Goal: Task Accomplishment & Management: Use online tool/utility

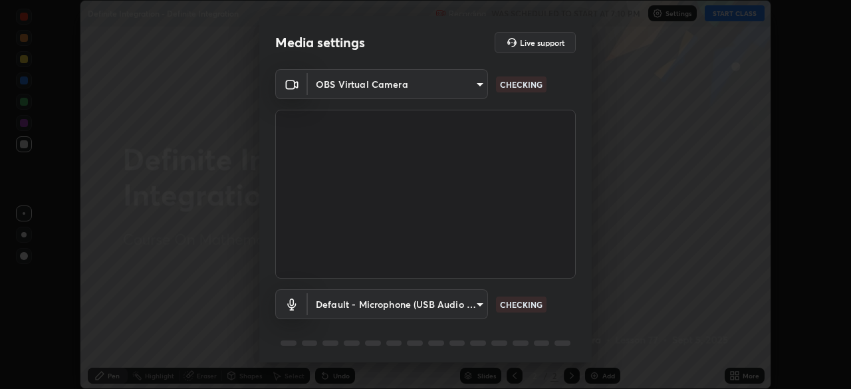
scroll to position [389, 851]
click at [449, 298] on body "Erase all Definite Integration - Definite Integration Recording WAS SCHEDULED T…" at bounding box center [425, 194] width 851 height 389
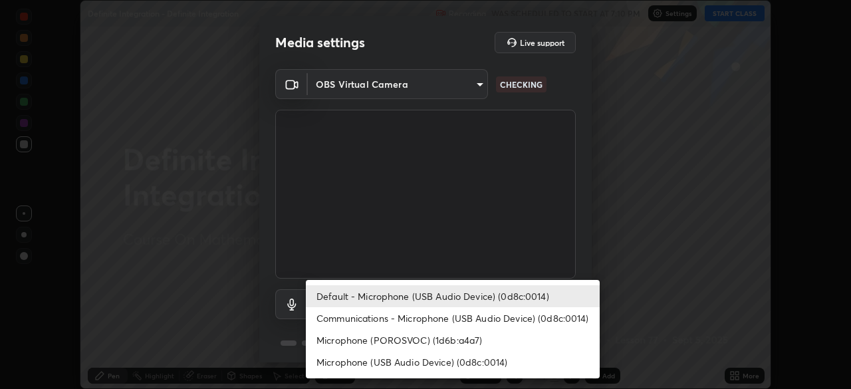
click at [459, 314] on li "Communications - Microphone (USB Audio Device) (0d8c:0014)" at bounding box center [453, 318] width 294 height 22
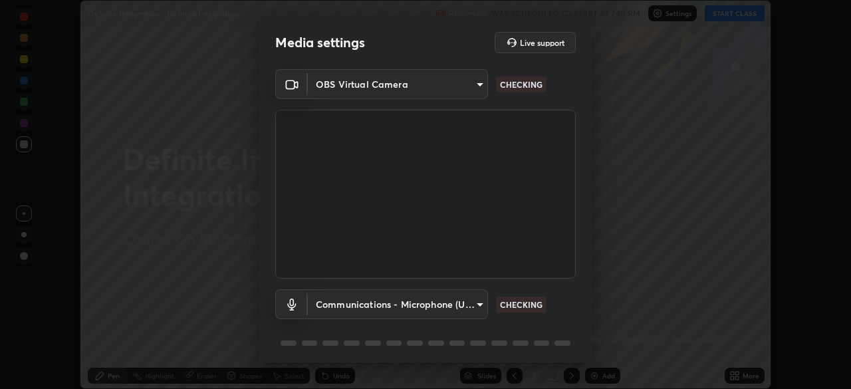
click at [461, 313] on body "Erase all Definite Integration - Definite Integration Recording WAS SCHEDULED T…" at bounding box center [425, 194] width 851 height 389
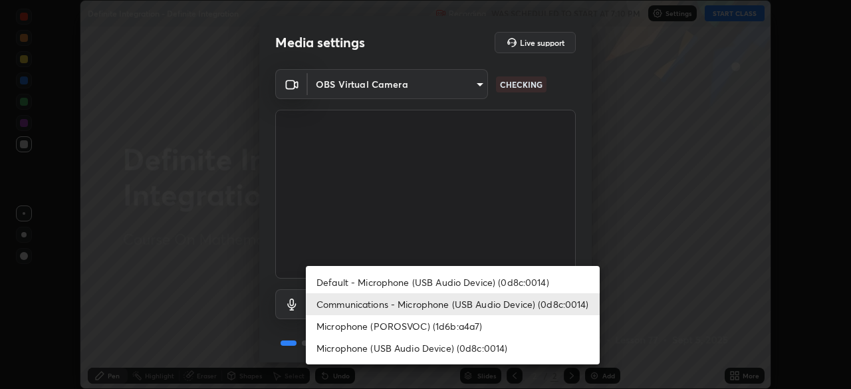
click at [485, 279] on li "Default - Microphone (USB Audio Device) (0d8c:0014)" at bounding box center [453, 282] width 294 height 22
type input "default"
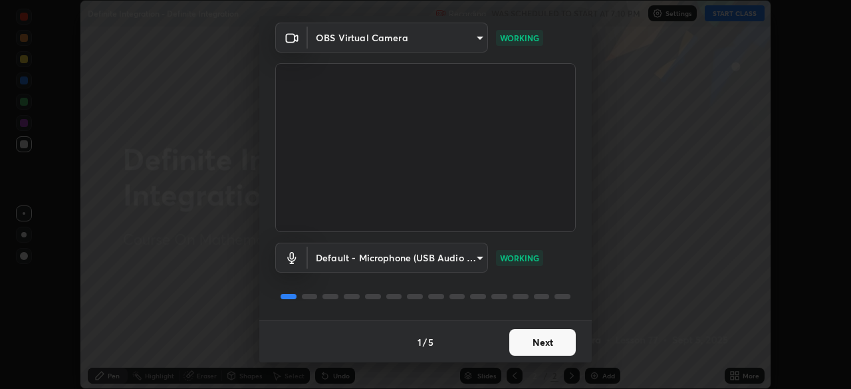
scroll to position [47, 0]
click at [546, 341] on button "Next" at bounding box center [542, 341] width 66 height 27
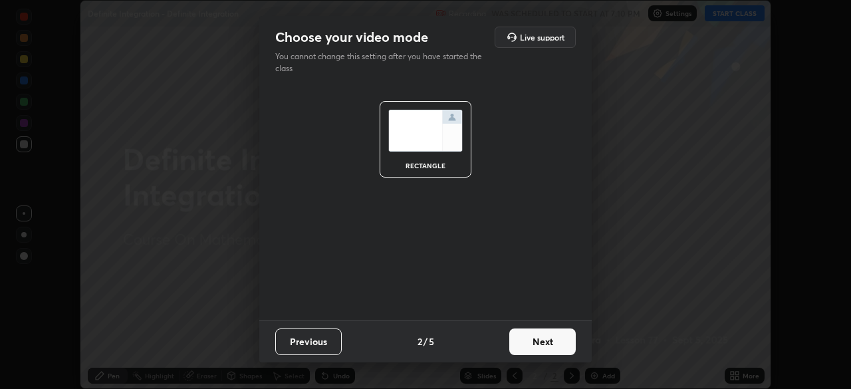
scroll to position [0, 0]
click at [546, 344] on button "Next" at bounding box center [542, 341] width 66 height 27
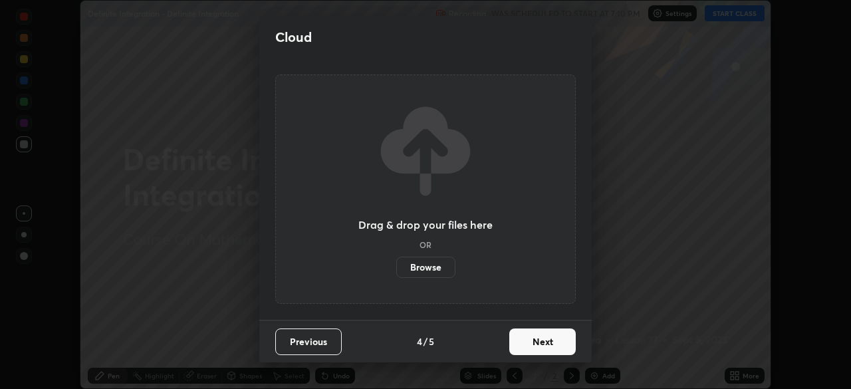
click at [544, 335] on button "Next" at bounding box center [542, 341] width 66 height 27
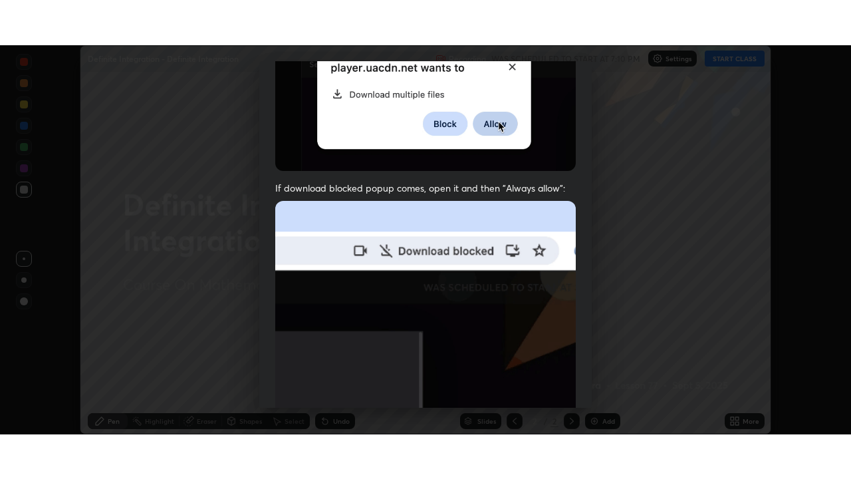
scroll to position [318, 0]
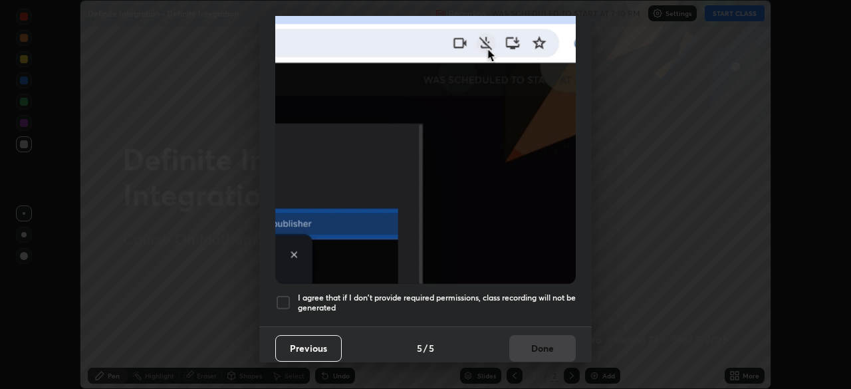
click at [515, 292] on h5 "I agree that if I don't provide required permissions, class recording will not …" at bounding box center [437, 302] width 278 height 21
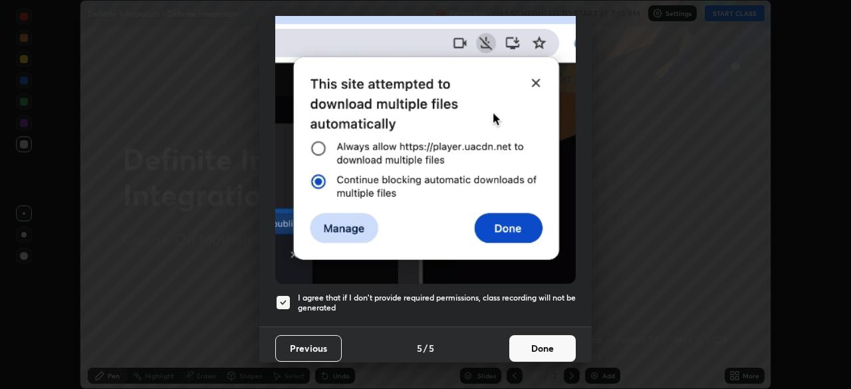
click at [521, 340] on button "Done" at bounding box center [542, 348] width 66 height 27
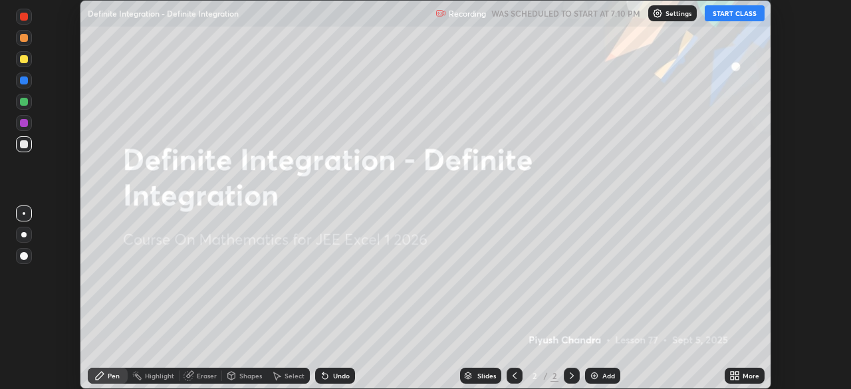
click at [750, 15] on button "START CLASS" at bounding box center [735, 13] width 60 height 16
click at [742, 375] on div "More" at bounding box center [745, 376] width 40 height 16
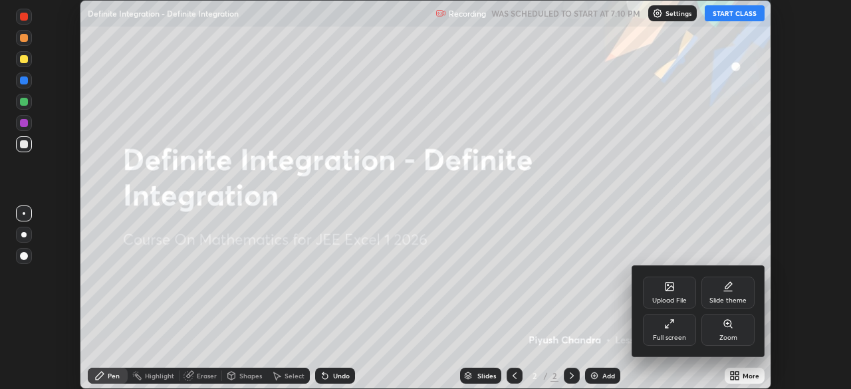
click at [665, 330] on div "Full screen" at bounding box center [669, 330] width 53 height 32
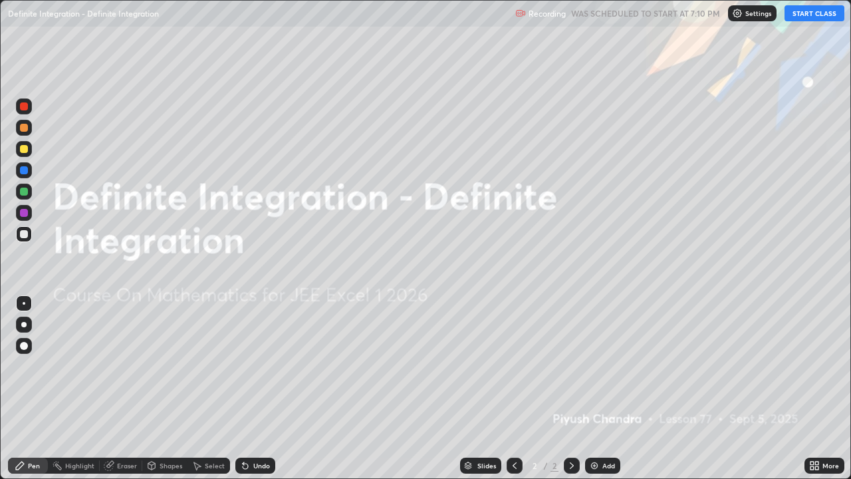
scroll to position [479, 851]
click at [610, 388] on div "Add" at bounding box center [608, 465] width 13 height 7
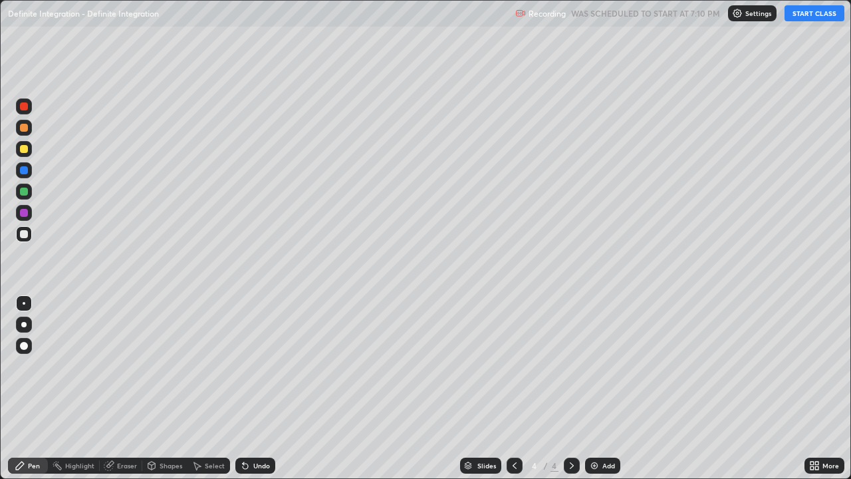
click at [610, 388] on div "Add" at bounding box center [608, 465] width 13 height 7
click at [612, 388] on div "Add" at bounding box center [602, 465] width 35 height 16
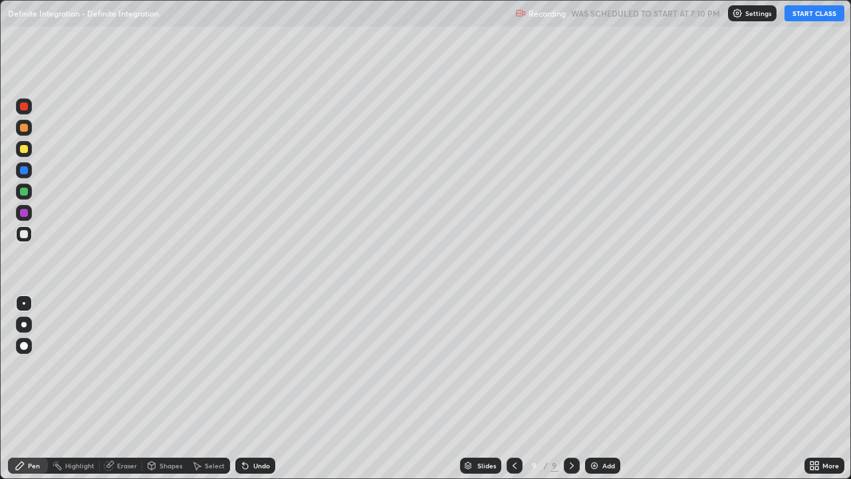
click at [611, 388] on div "Add" at bounding box center [602, 465] width 35 height 16
click at [475, 388] on div "Slides" at bounding box center [480, 465] width 41 height 16
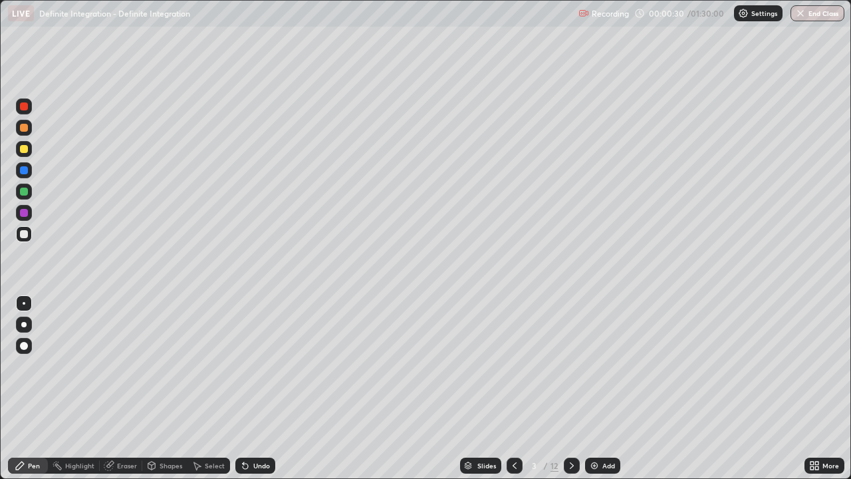
click at [26, 236] on div at bounding box center [24, 234] width 8 height 8
click at [30, 237] on div at bounding box center [24, 234] width 16 height 16
click at [250, 388] on div "Undo" at bounding box center [255, 465] width 40 height 16
click at [255, 388] on div "Undo" at bounding box center [261, 465] width 17 height 7
click at [263, 388] on div "Undo" at bounding box center [255, 465] width 40 height 16
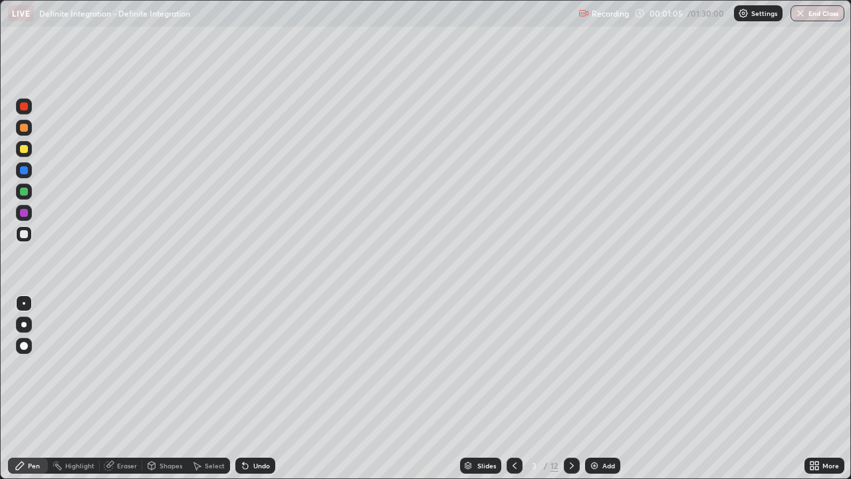
click at [25, 149] on div at bounding box center [24, 149] width 8 height 8
click at [25, 128] on div at bounding box center [24, 128] width 8 height 8
click at [25, 233] on div at bounding box center [24, 234] width 8 height 8
click at [212, 388] on div "Select" at bounding box center [215, 465] width 20 height 7
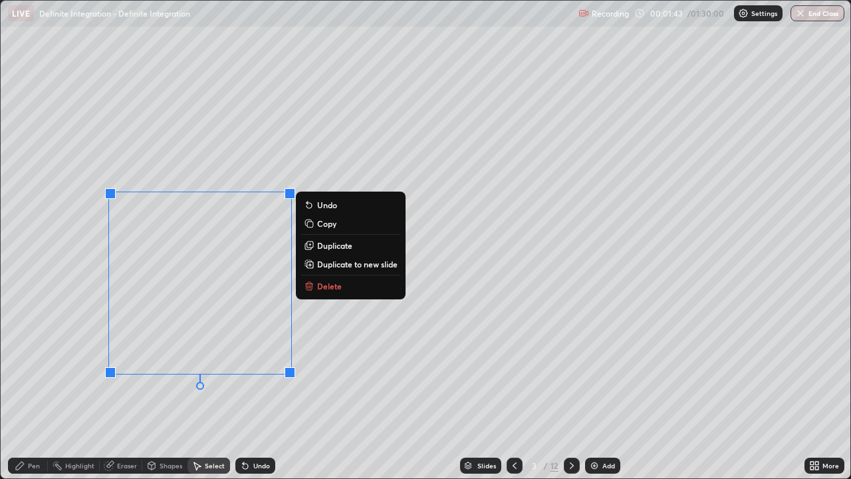
click at [24, 388] on icon at bounding box center [20, 465] width 11 height 11
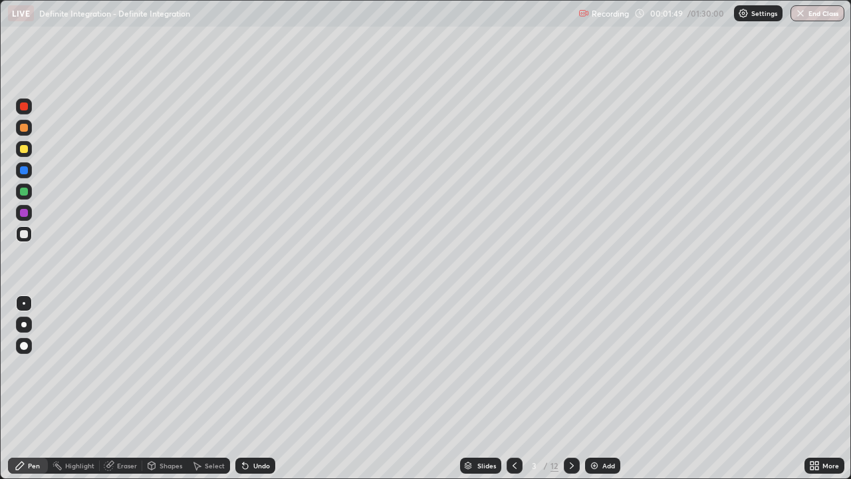
click at [257, 388] on div "Undo" at bounding box center [255, 465] width 40 height 16
click at [25, 154] on div at bounding box center [24, 149] width 16 height 16
click at [23, 235] on div at bounding box center [24, 234] width 8 height 8
click at [210, 388] on div "Select" at bounding box center [208, 465] width 43 height 16
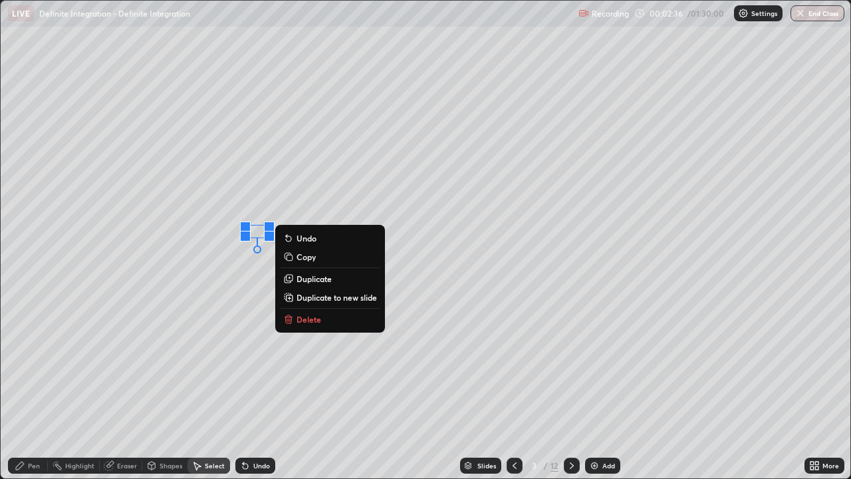
click at [306, 316] on p "Delete" at bounding box center [308, 319] width 25 height 11
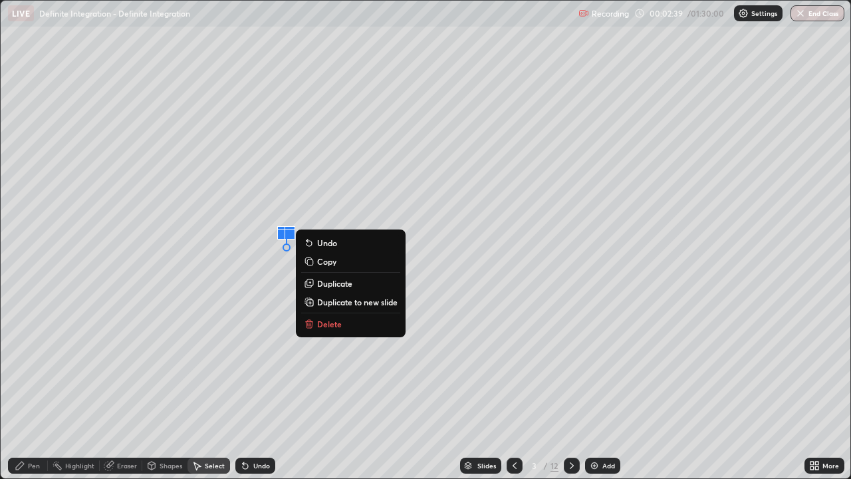
click at [253, 388] on div "Undo" at bounding box center [261, 465] width 17 height 7
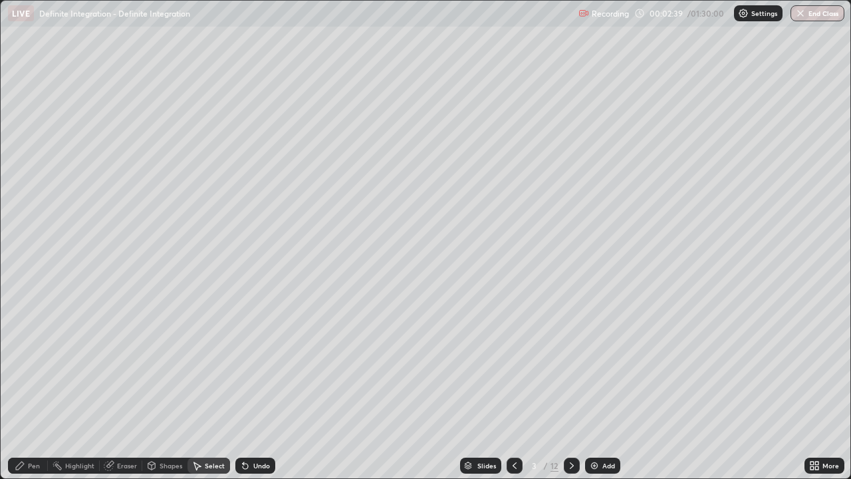
click at [123, 388] on div "Eraser" at bounding box center [127, 465] width 20 height 7
click at [32, 388] on div "Pen" at bounding box center [34, 465] width 12 height 7
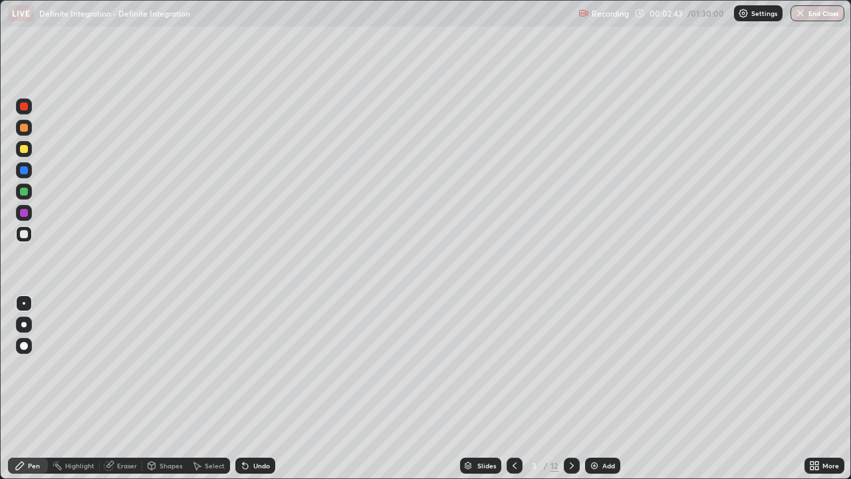
click at [23, 151] on div at bounding box center [24, 149] width 8 height 8
click at [21, 150] on div at bounding box center [24, 149] width 8 height 8
click at [269, 388] on div "Undo" at bounding box center [255, 465] width 40 height 16
click at [272, 388] on div "Undo" at bounding box center [255, 465] width 40 height 16
click at [271, 388] on div "Undo" at bounding box center [255, 465] width 40 height 16
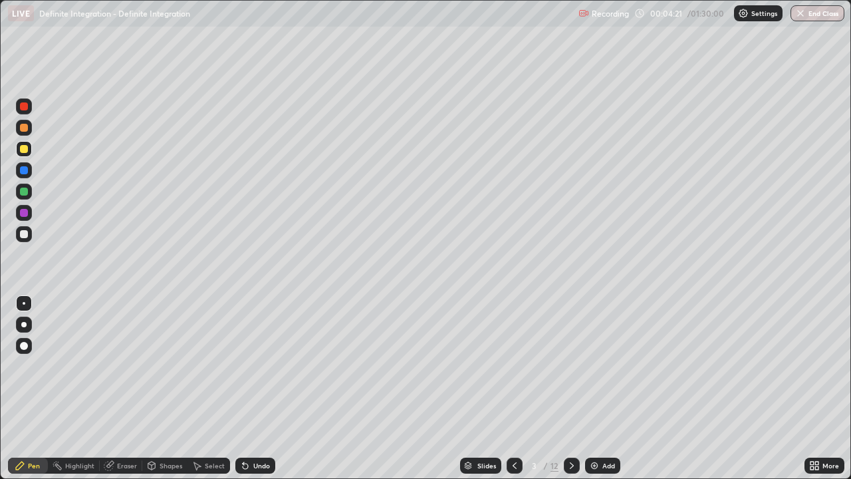
click at [24, 233] on div at bounding box center [24, 234] width 8 height 8
click at [26, 236] on div at bounding box center [24, 234] width 8 height 8
click at [570, 388] on icon at bounding box center [571, 465] width 11 height 11
click at [21, 152] on div at bounding box center [24, 149] width 8 height 8
click at [26, 130] on div at bounding box center [24, 128] width 8 height 8
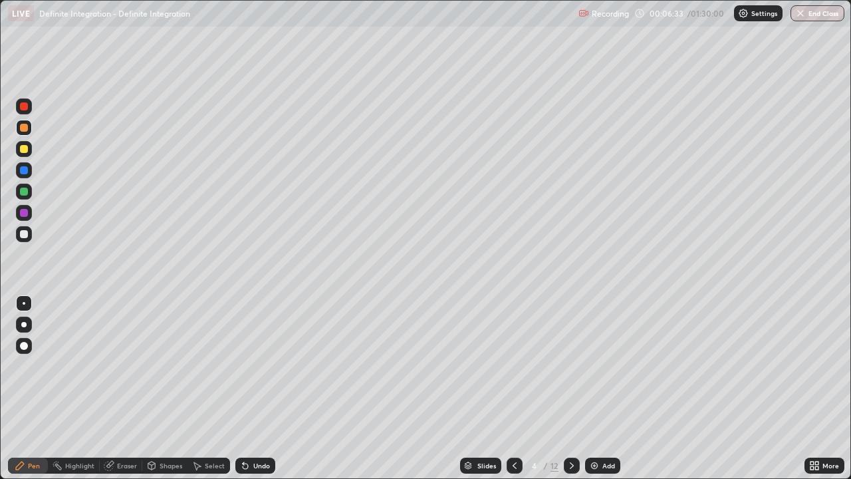
click at [29, 148] on div at bounding box center [24, 149] width 16 height 16
click at [30, 191] on div at bounding box center [24, 191] width 16 height 16
click at [24, 150] on div at bounding box center [24, 149] width 8 height 8
click at [22, 236] on div at bounding box center [24, 234] width 8 height 8
click at [259, 388] on div "Undo" at bounding box center [255, 465] width 40 height 16
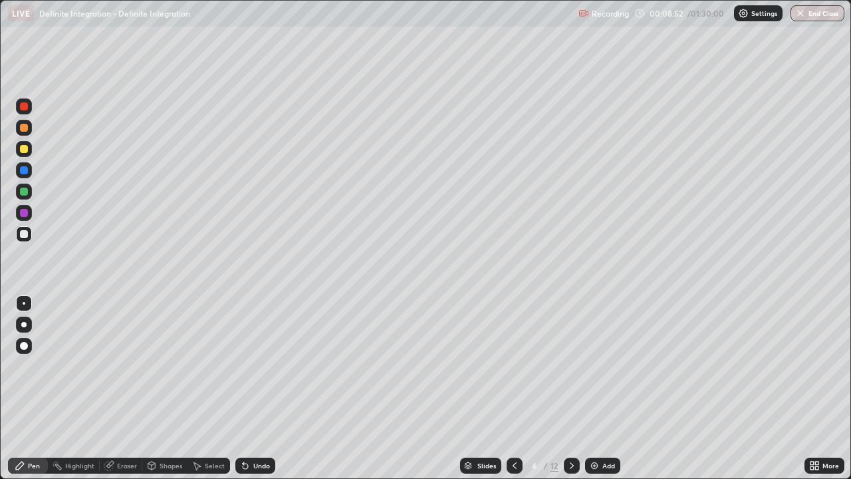
click at [265, 388] on div "Undo" at bounding box center [261, 465] width 17 height 7
click at [214, 388] on div "Select" at bounding box center [215, 465] width 20 height 7
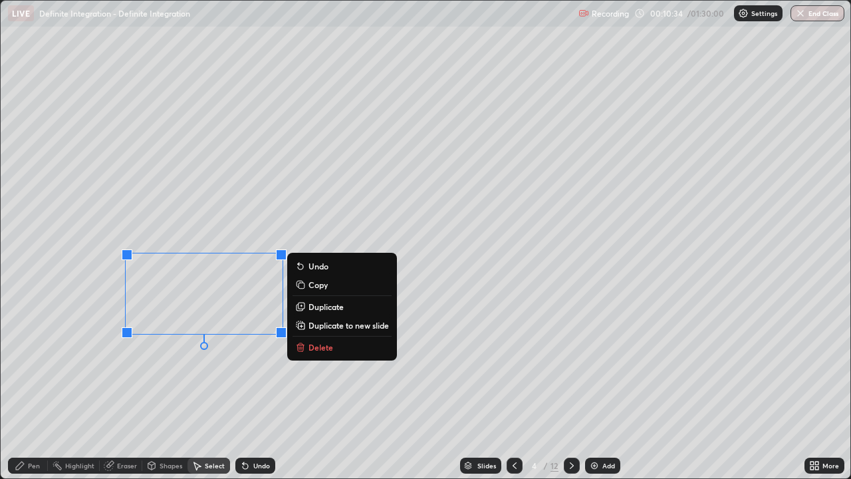
click at [352, 324] on p "Duplicate to new slide" at bounding box center [348, 325] width 80 height 11
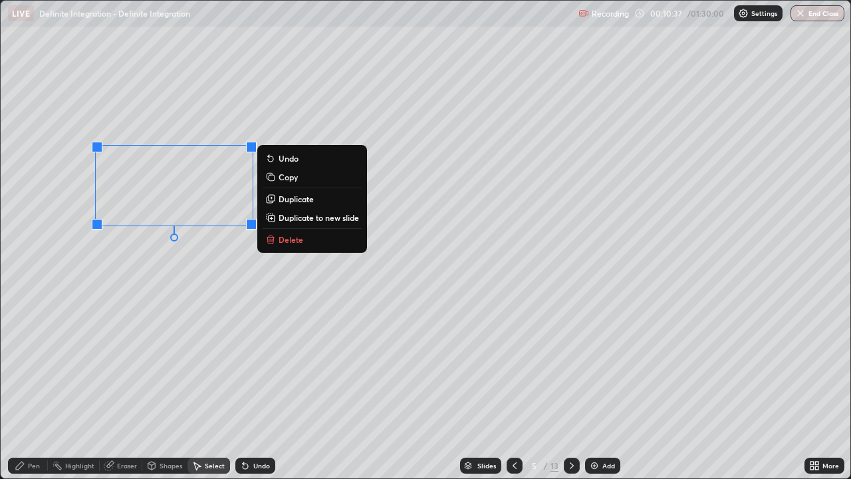
click at [35, 388] on div "Pen" at bounding box center [28, 465] width 40 height 16
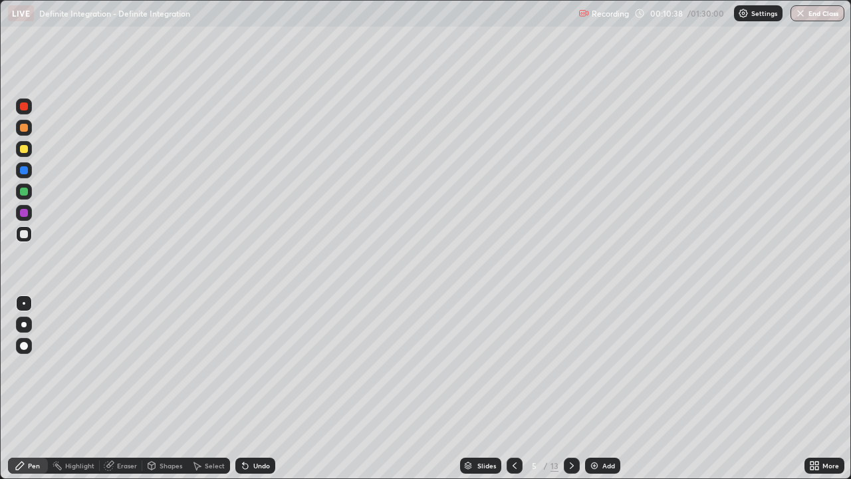
click at [26, 156] on div at bounding box center [24, 149] width 16 height 16
click at [24, 150] on div at bounding box center [24, 149] width 8 height 8
click at [24, 128] on div at bounding box center [24, 128] width 8 height 8
click at [31, 152] on div at bounding box center [24, 149] width 16 height 16
click at [253, 388] on div "Undo" at bounding box center [255, 465] width 40 height 16
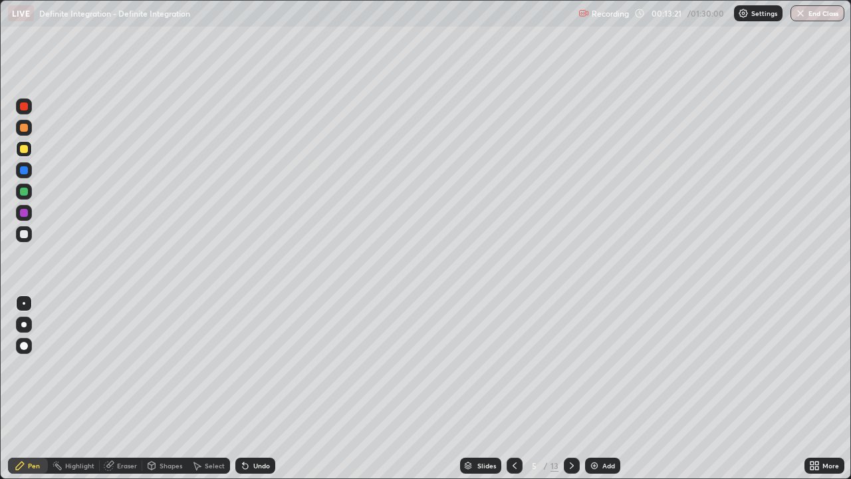
click at [259, 388] on div "Undo" at bounding box center [255, 465] width 40 height 16
click at [22, 233] on div at bounding box center [24, 234] width 8 height 8
click at [27, 233] on div at bounding box center [24, 234] width 8 height 8
click at [21, 237] on div at bounding box center [24, 234] width 8 height 8
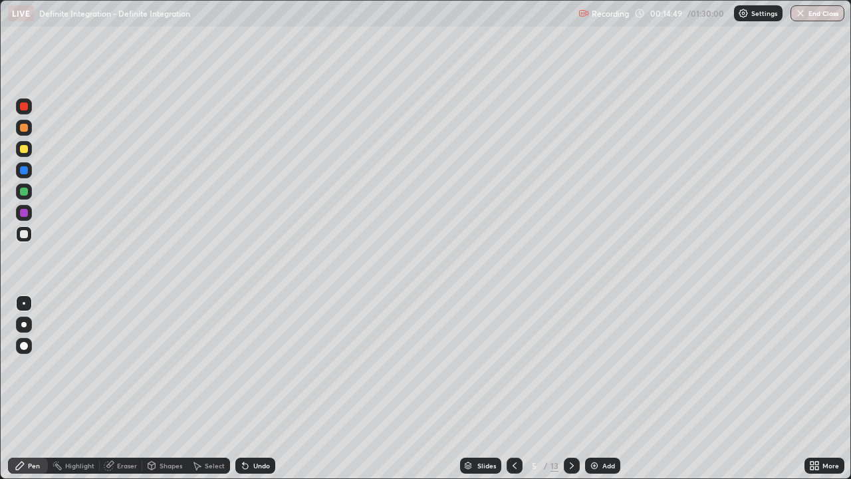
click at [23, 231] on div at bounding box center [24, 234] width 8 height 8
click at [570, 388] on icon at bounding box center [571, 465] width 11 height 11
click at [27, 236] on div at bounding box center [24, 234] width 8 height 8
click at [25, 233] on div at bounding box center [24, 234] width 8 height 8
click at [26, 234] on div at bounding box center [24, 234] width 8 height 8
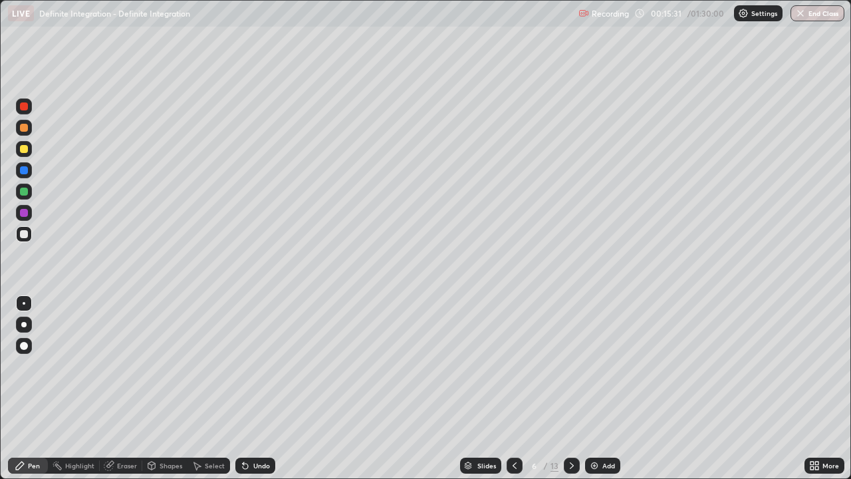
click at [24, 235] on div at bounding box center [24, 234] width 8 height 8
click at [259, 388] on div "Undo" at bounding box center [261, 465] width 17 height 7
click at [122, 388] on div "Eraser" at bounding box center [121, 465] width 43 height 16
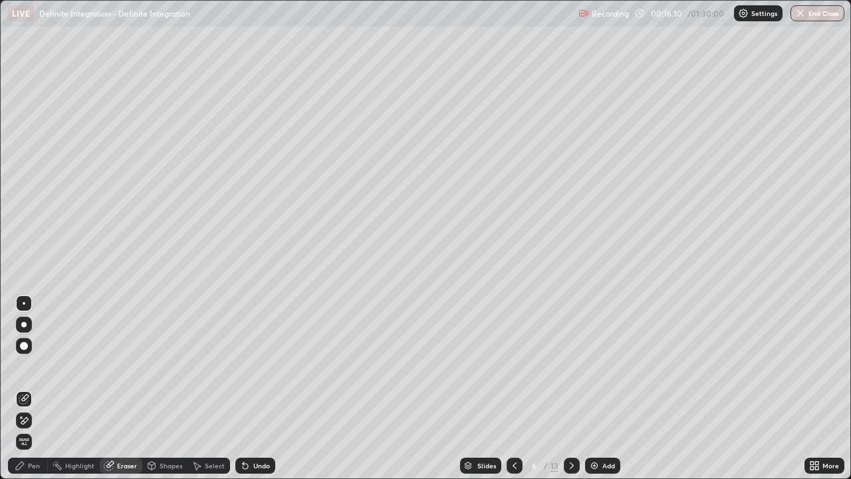
click at [28, 388] on div "Pen" at bounding box center [28, 465] width 40 height 16
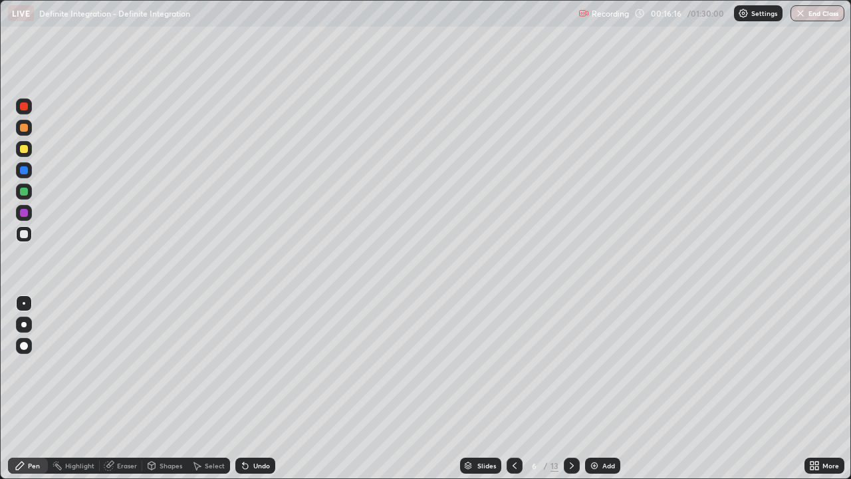
click at [25, 130] on div at bounding box center [24, 128] width 8 height 8
click at [25, 149] on div at bounding box center [24, 149] width 8 height 8
click at [261, 388] on div "Undo" at bounding box center [261, 465] width 17 height 7
click at [211, 388] on div "Select" at bounding box center [208, 465] width 43 height 16
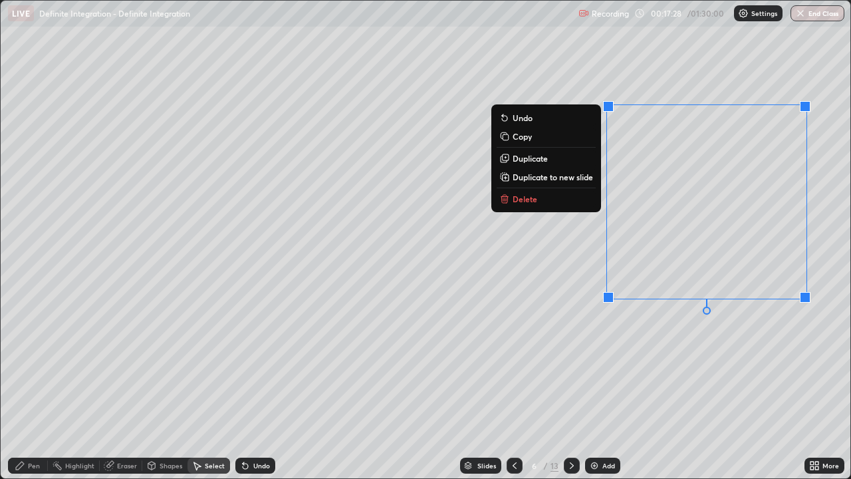
click at [31, 388] on div "Pen" at bounding box center [34, 465] width 12 height 7
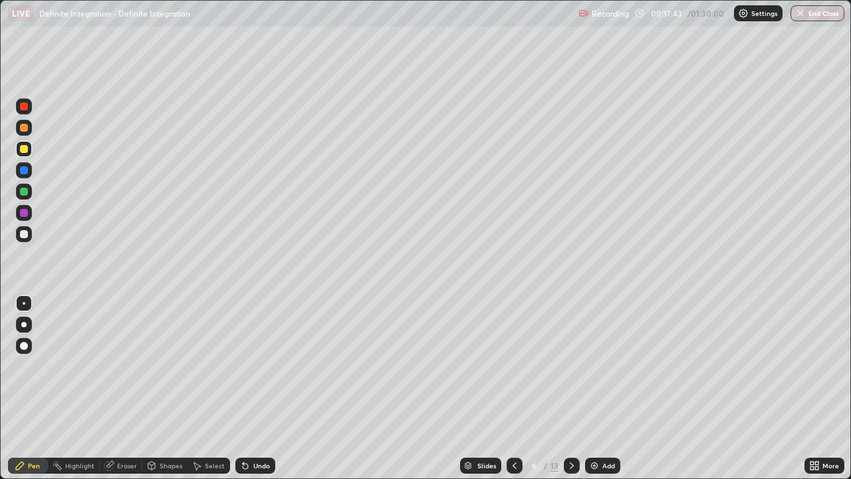
click at [25, 128] on div at bounding box center [24, 128] width 8 height 8
click at [23, 150] on div at bounding box center [24, 149] width 8 height 8
click at [22, 125] on div at bounding box center [24, 128] width 8 height 8
click at [25, 236] on div at bounding box center [24, 234] width 8 height 8
click at [25, 237] on div at bounding box center [24, 234] width 8 height 8
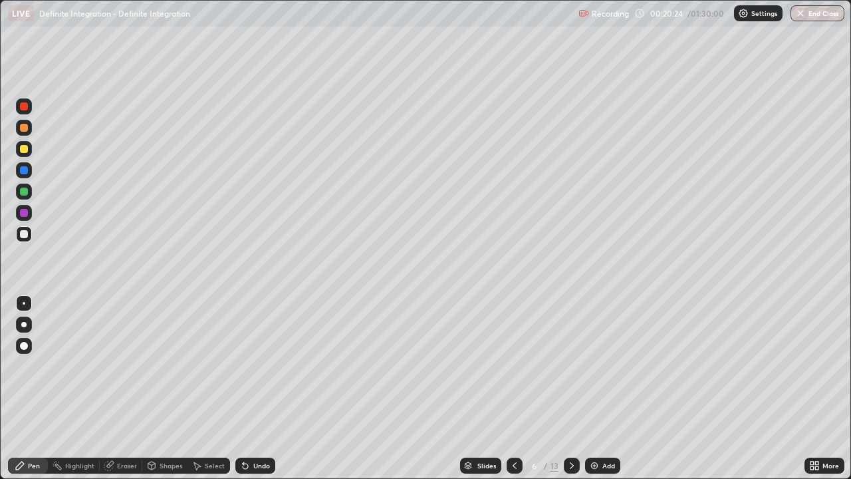
click at [571, 388] on icon at bounding box center [571, 465] width 11 height 11
click at [25, 149] on div at bounding box center [24, 149] width 8 height 8
click at [27, 130] on div at bounding box center [24, 128] width 8 height 8
click at [19, 150] on div at bounding box center [24, 149] width 16 height 16
click at [250, 388] on div "Undo" at bounding box center [255, 465] width 40 height 16
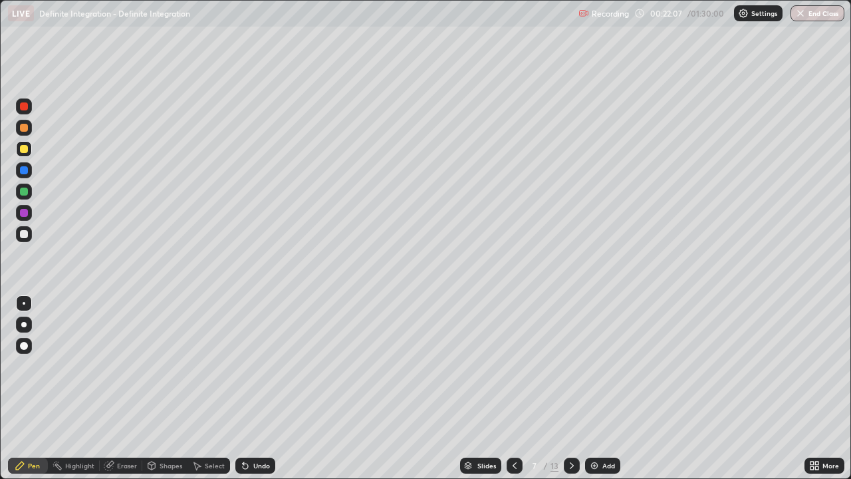
click at [247, 388] on div "Undo" at bounding box center [255, 465] width 40 height 16
click at [512, 388] on icon at bounding box center [514, 465] width 11 height 11
click at [23, 237] on div at bounding box center [24, 234] width 8 height 8
click at [566, 388] on icon at bounding box center [571, 465] width 11 height 11
click at [570, 388] on icon at bounding box center [571, 465] width 11 height 11
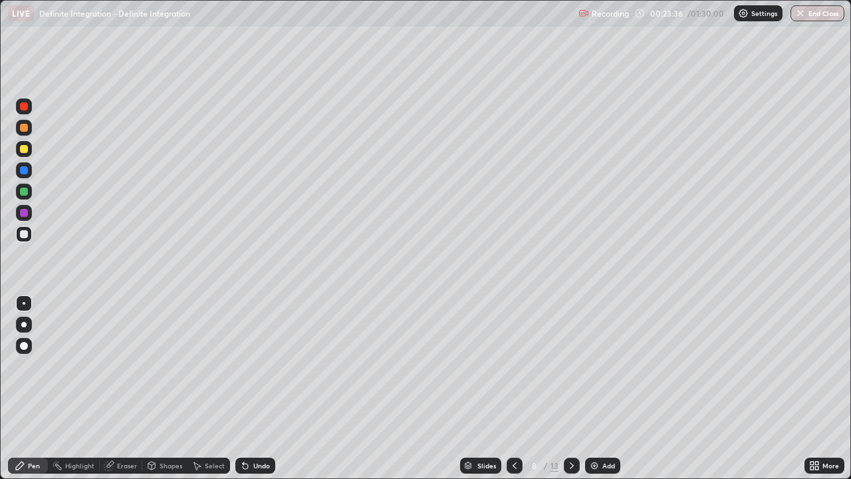
click at [265, 388] on div "Undo" at bounding box center [261, 465] width 17 height 7
click at [266, 388] on div "Undo" at bounding box center [261, 465] width 17 height 7
click at [23, 152] on div at bounding box center [24, 149] width 8 height 8
click at [25, 149] on div at bounding box center [24, 149] width 8 height 8
click at [23, 150] on div at bounding box center [24, 149] width 8 height 8
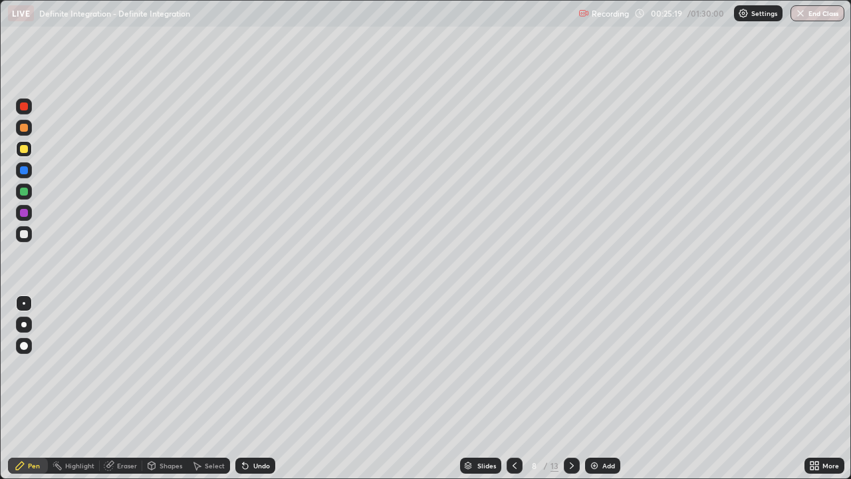
click at [512, 388] on icon at bounding box center [514, 465] width 11 height 11
click at [513, 388] on icon at bounding box center [514, 465] width 11 height 11
click at [570, 388] on icon at bounding box center [571, 465] width 11 height 11
click at [21, 131] on div at bounding box center [24, 128] width 8 height 8
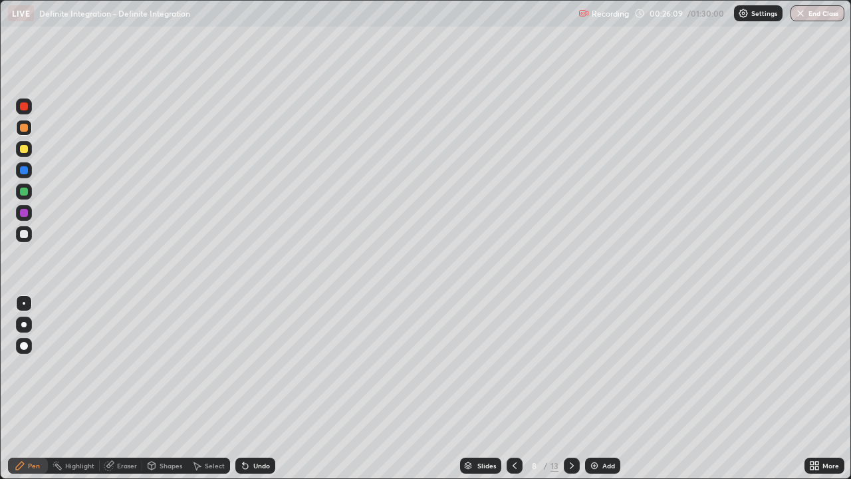
click at [25, 234] on div at bounding box center [24, 234] width 8 height 8
click at [25, 152] on div at bounding box center [24, 149] width 8 height 8
click at [23, 133] on div at bounding box center [24, 128] width 16 height 16
click at [24, 192] on div at bounding box center [24, 191] width 8 height 8
click at [23, 151] on div at bounding box center [24, 149] width 8 height 8
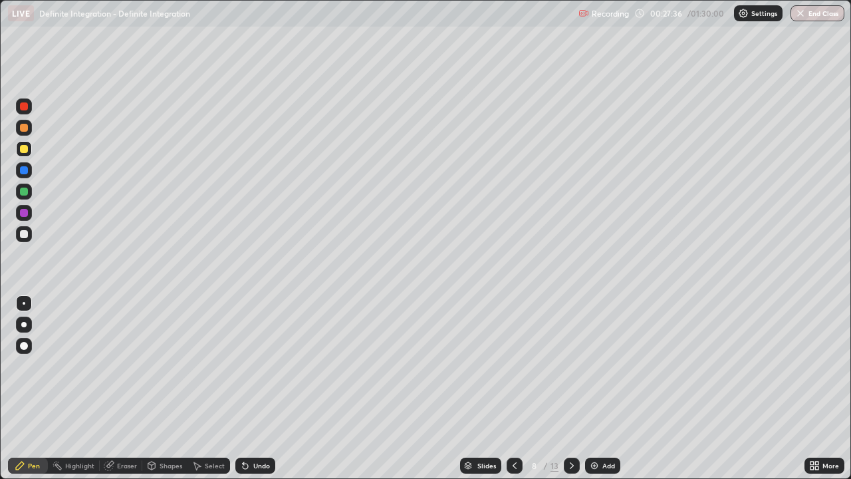
click at [26, 149] on div at bounding box center [24, 149] width 8 height 8
click at [25, 233] on div at bounding box center [24, 234] width 8 height 8
click at [570, 388] on icon at bounding box center [572, 465] width 4 height 7
click at [21, 149] on div at bounding box center [24, 149] width 8 height 8
click at [26, 134] on div at bounding box center [24, 128] width 16 height 16
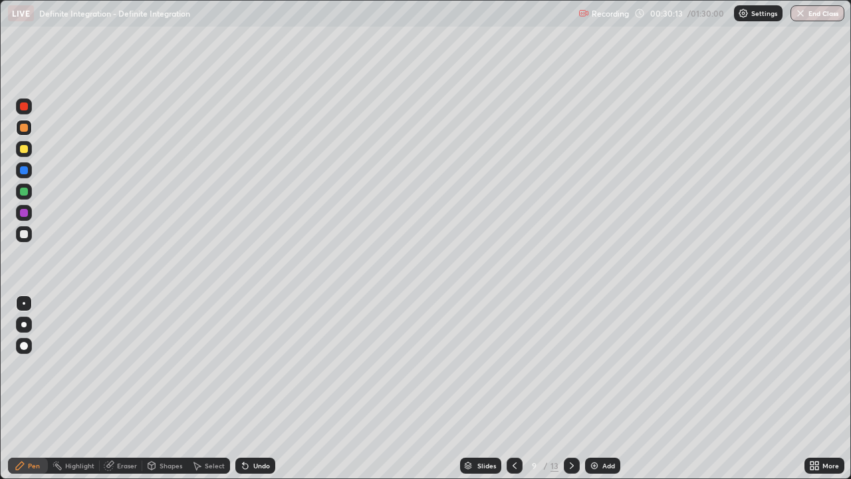
click at [264, 388] on div "Undo" at bounding box center [261, 465] width 17 height 7
click at [261, 388] on div "Undo" at bounding box center [255, 465] width 40 height 16
click at [25, 151] on div at bounding box center [24, 149] width 8 height 8
click at [31, 133] on div at bounding box center [24, 127] width 16 height 21
click at [26, 150] on div at bounding box center [24, 149] width 8 height 8
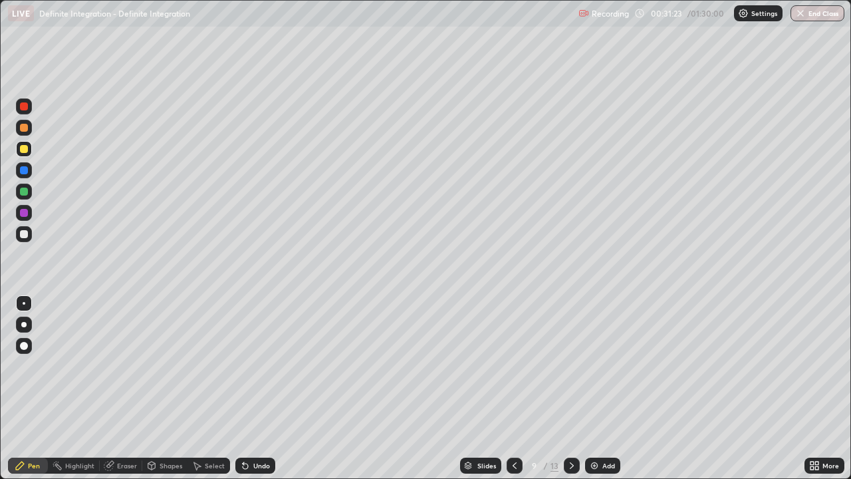
click at [25, 189] on div at bounding box center [24, 191] width 8 height 8
click at [22, 151] on div at bounding box center [24, 149] width 8 height 8
click at [24, 189] on div at bounding box center [24, 191] width 8 height 8
click at [23, 149] on div at bounding box center [24, 149] width 8 height 8
click at [22, 193] on div at bounding box center [24, 191] width 8 height 8
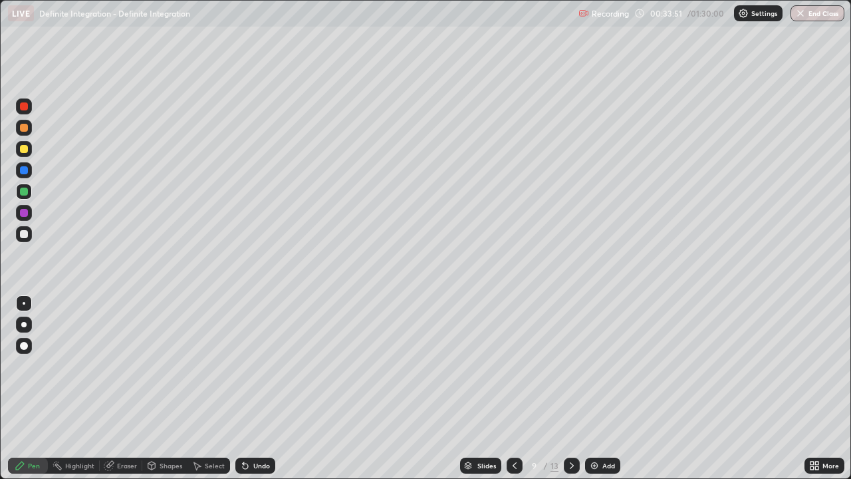
click at [23, 235] on div at bounding box center [24, 234] width 8 height 8
click at [570, 388] on icon at bounding box center [571, 465] width 11 height 11
click at [30, 228] on div at bounding box center [24, 234] width 16 height 16
click at [258, 388] on div "Undo" at bounding box center [261, 465] width 17 height 7
click at [27, 235] on div at bounding box center [24, 234] width 8 height 8
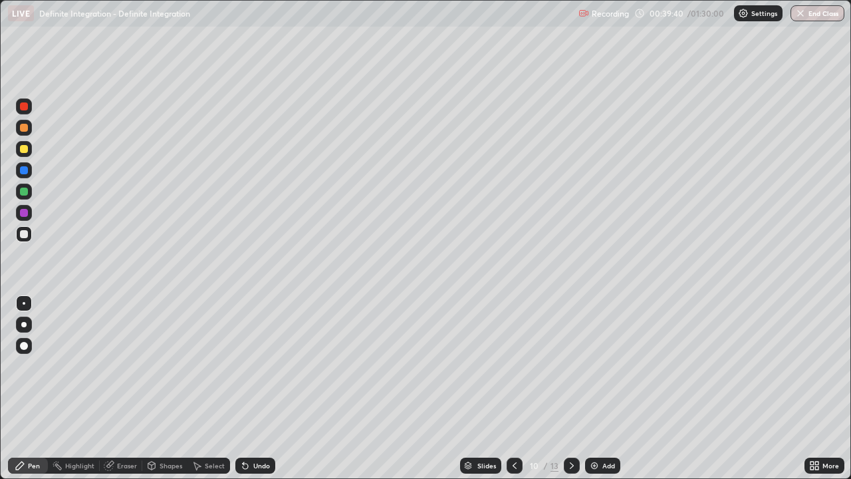
click at [24, 150] on div at bounding box center [24, 149] width 8 height 8
click at [213, 388] on div "Select" at bounding box center [215, 465] width 20 height 7
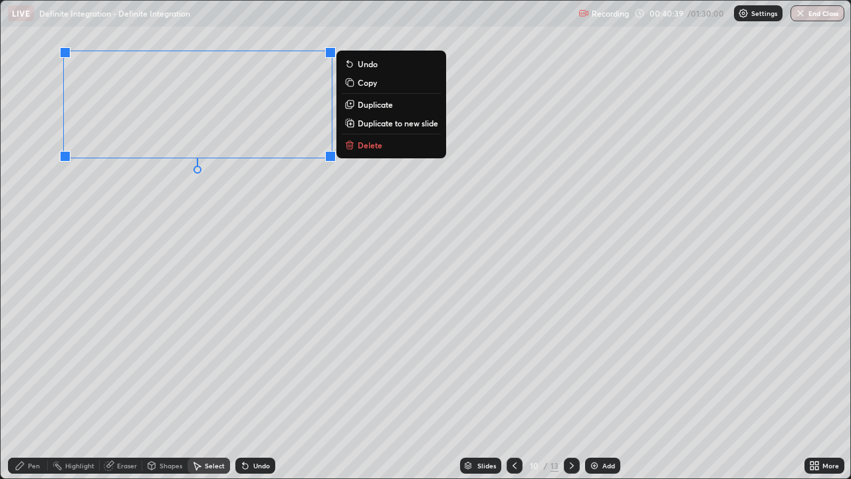
click at [388, 127] on p "Duplicate to new slide" at bounding box center [398, 123] width 80 height 11
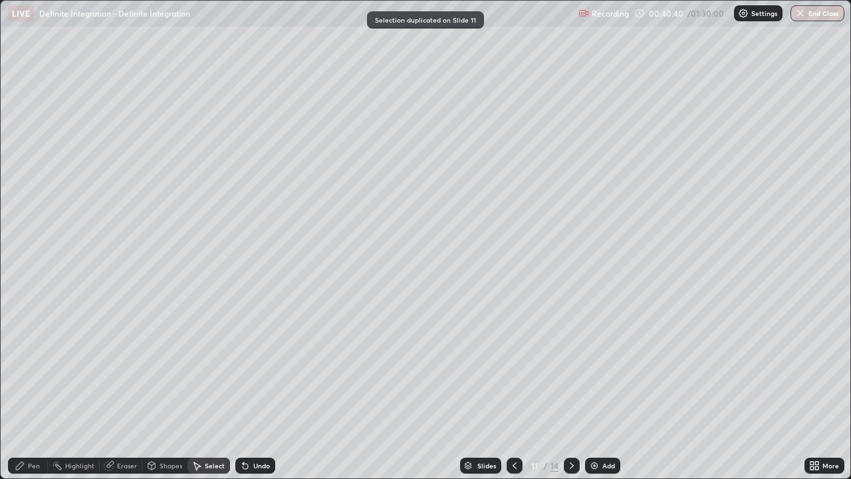
click at [33, 388] on div "Pen" at bounding box center [34, 465] width 12 height 7
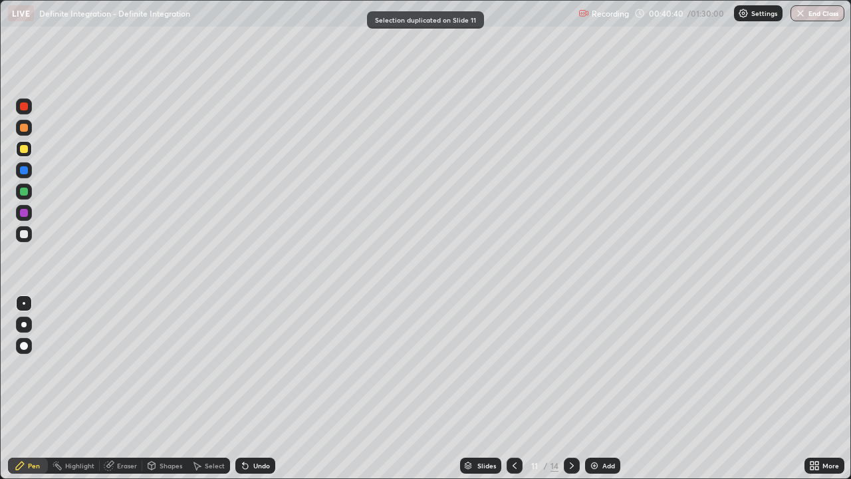
click at [25, 154] on div at bounding box center [24, 149] width 16 height 16
click at [123, 388] on div "Eraser" at bounding box center [127, 465] width 20 height 7
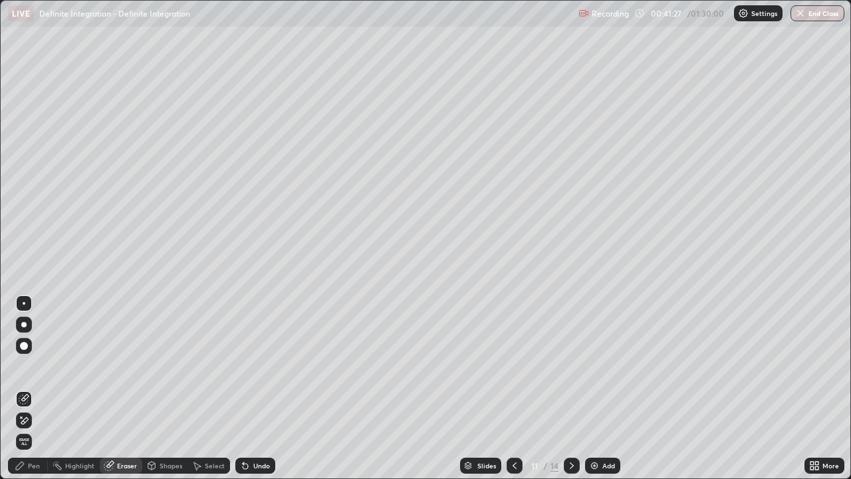
click at [35, 388] on div "Pen" at bounding box center [34, 465] width 12 height 7
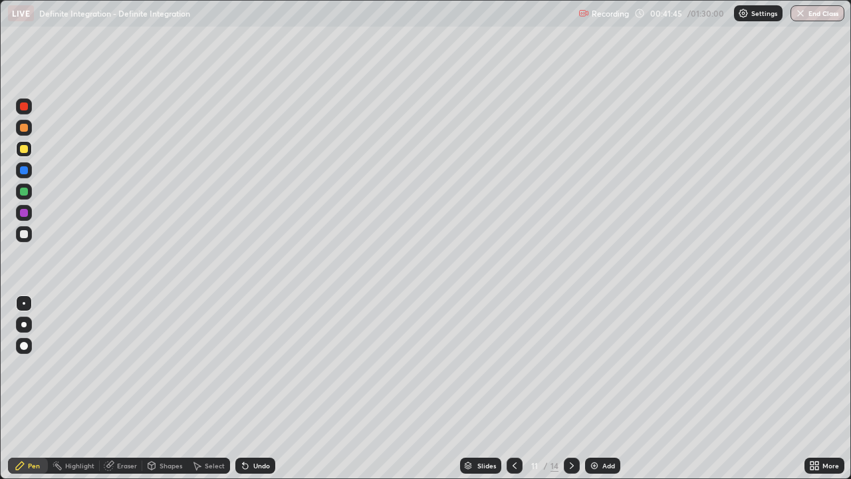
click at [251, 388] on div "Undo" at bounding box center [255, 465] width 40 height 16
click at [22, 191] on div at bounding box center [24, 191] width 8 height 8
click at [23, 130] on div at bounding box center [24, 128] width 8 height 8
click at [514, 388] on icon at bounding box center [514, 465] width 11 height 11
click at [516, 388] on icon at bounding box center [514, 465] width 11 height 11
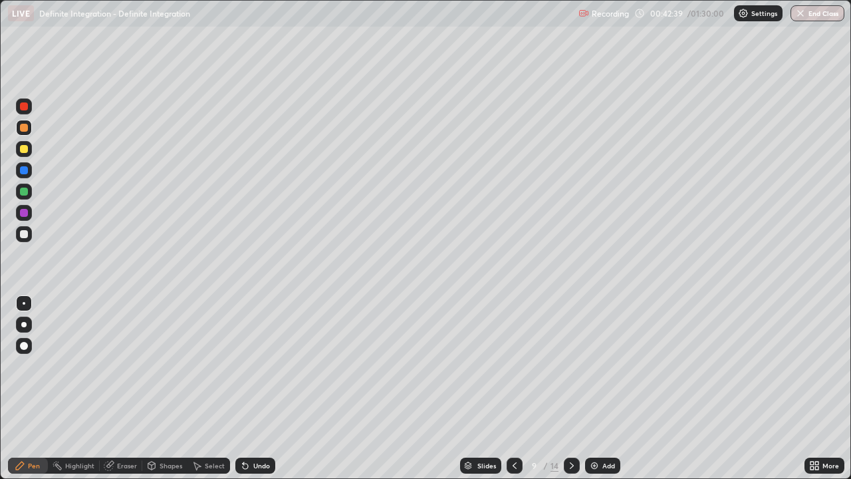
click at [513, 388] on icon at bounding box center [514, 465] width 11 height 11
click at [514, 388] on icon at bounding box center [514, 465] width 11 height 11
click at [513, 388] on icon at bounding box center [514, 465] width 11 height 11
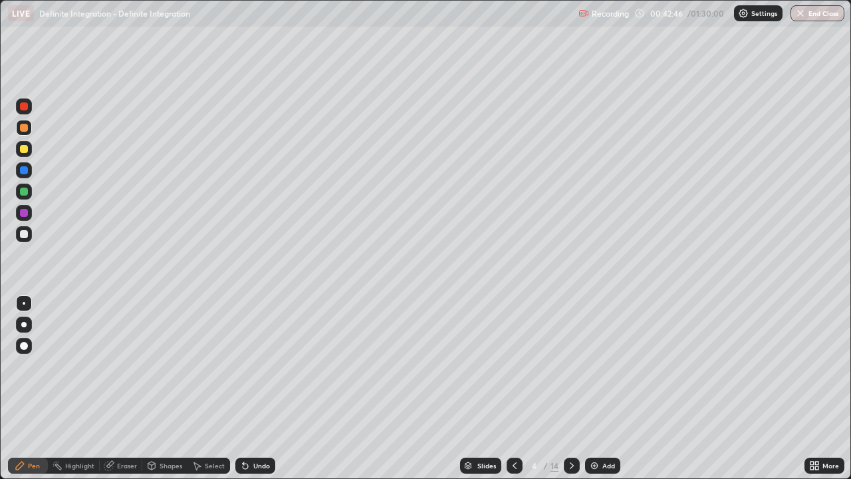
click at [510, 388] on icon at bounding box center [514, 465] width 11 height 11
click at [25, 149] on div at bounding box center [24, 149] width 8 height 8
click at [570, 388] on icon at bounding box center [571, 465] width 11 height 11
click at [513, 388] on icon at bounding box center [514, 465] width 11 height 11
click at [570, 388] on icon at bounding box center [571, 465] width 11 height 11
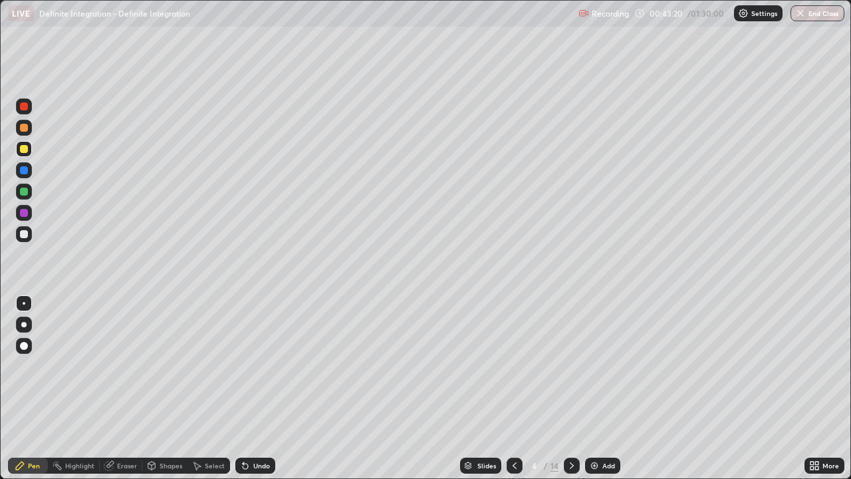
click at [568, 388] on icon at bounding box center [571, 465] width 11 height 11
click at [570, 388] on icon at bounding box center [571, 465] width 11 height 11
click at [566, 388] on icon at bounding box center [571, 465] width 11 height 11
click at [566, 388] on div at bounding box center [572, 465] width 16 height 16
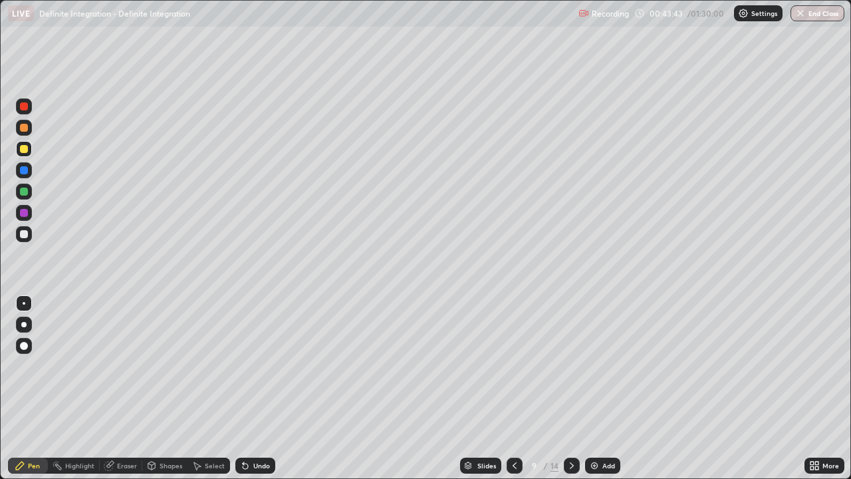
click at [570, 388] on icon at bounding box center [571, 465] width 11 height 11
click at [570, 388] on icon at bounding box center [572, 465] width 4 height 7
click at [25, 234] on div at bounding box center [24, 234] width 8 height 8
click at [25, 233] on div at bounding box center [24, 234] width 8 height 8
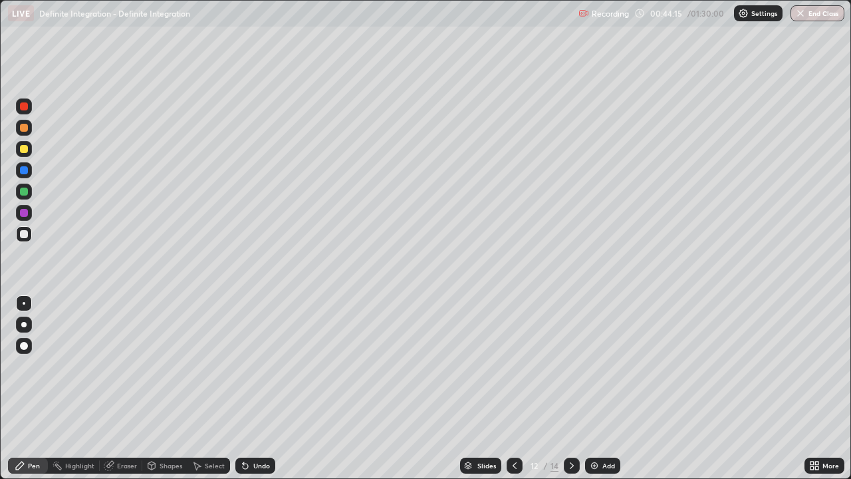
click at [267, 388] on div "Undo" at bounding box center [255, 465] width 40 height 16
click at [265, 388] on div "Undo" at bounding box center [261, 465] width 17 height 7
click at [258, 388] on div "Undo" at bounding box center [261, 465] width 17 height 7
click at [261, 388] on div "Undo" at bounding box center [255, 465] width 40 height 16
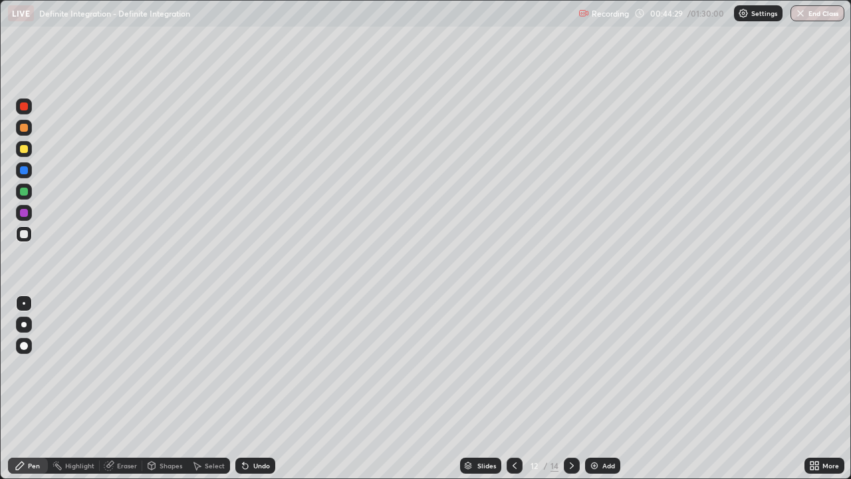
click at [271, 388] on div "Undo" at bounding box center [255, 465] width 40 height 16
click at [217, 388] on div "Select" at bounding box center [208, 465] width 43 height 16
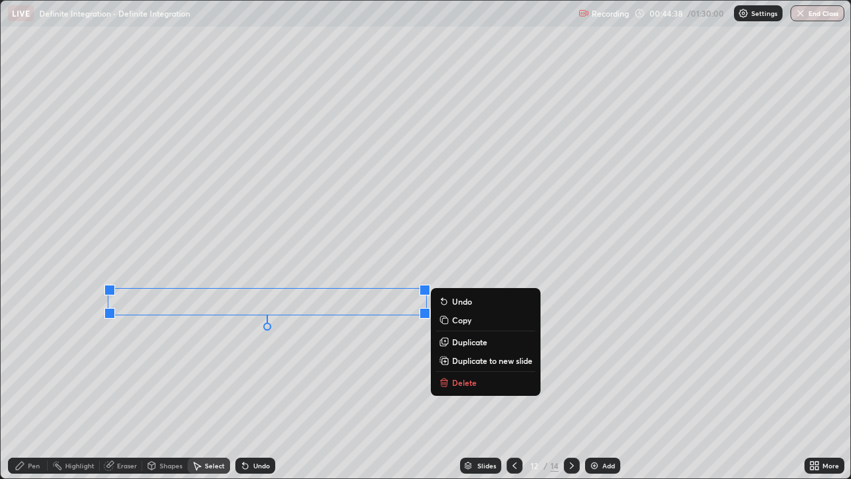
click at [30, 388] on div "Pen" at bounding box center [34, 465] width 12 height 7
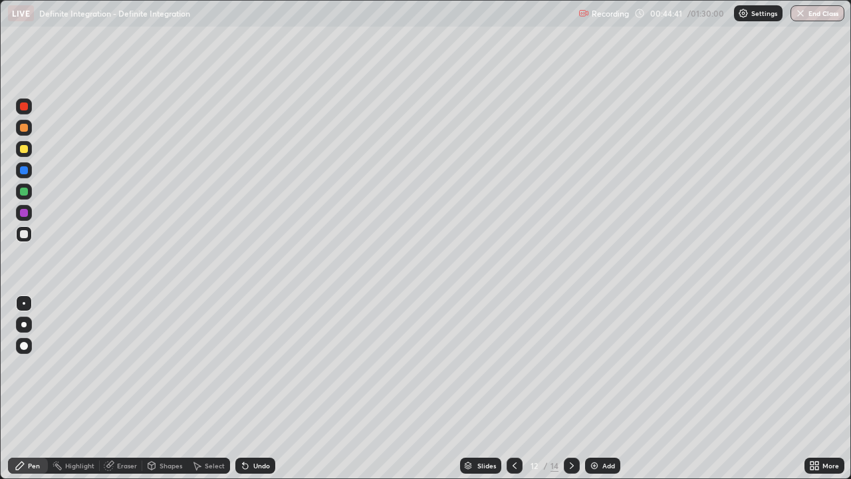
click at [22, 150] on div at bounding box center [24, 149] width 8 height 8
click at [212, 388] on div "Select" at bounding box center [215, 465] width 20 height 7
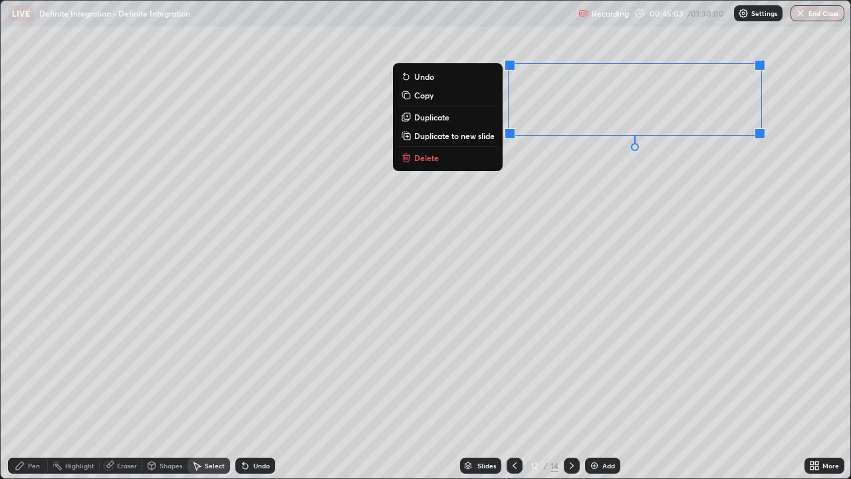
click at [27, 388] on div "Pen" at bounding box center [28, 465] width 40 height 16
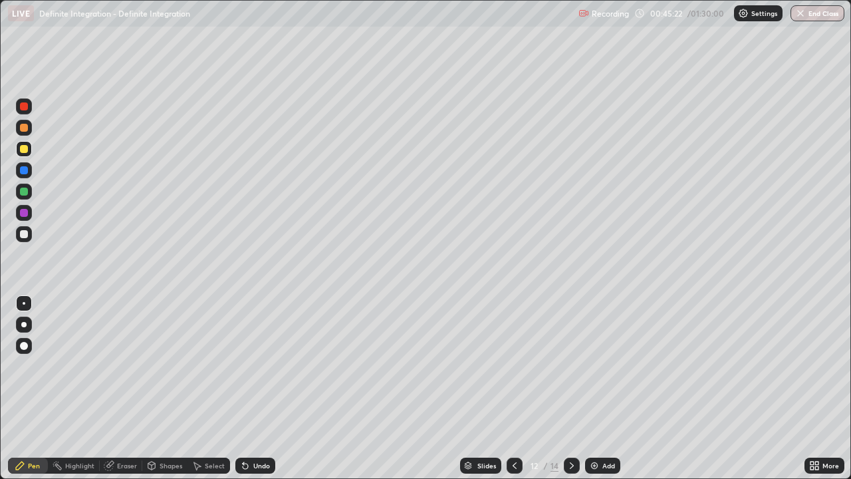
click at [24, 190] on div at bounding box center [24, 191] width 8 height 8
click at [164, 388] on div "Shapes" at bounding box center [171, 465] width 23 height 7
click at [37, 388] on div "Pen" at bounding box center [34, 465] width 12 height 7
click at [27, 151] on div at bounding box center [24, 149] width 8 height 8
click at [23, 134] on div at bounding box center [24, 128] width 16 height 16
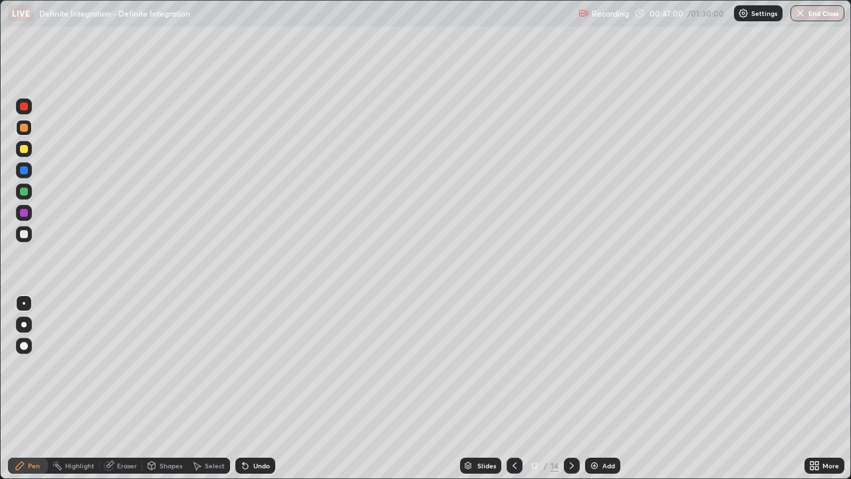
click at [164, 388] on div "Shapes" at bounding box center [171, 465] width 23 height 7
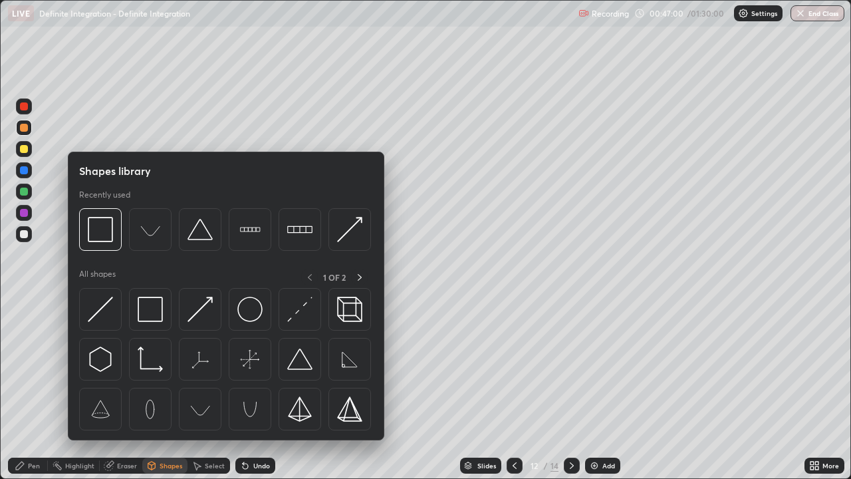
click at [35, 388] on div "Erase all" at bounding box center [24, 239] width 32 height 425
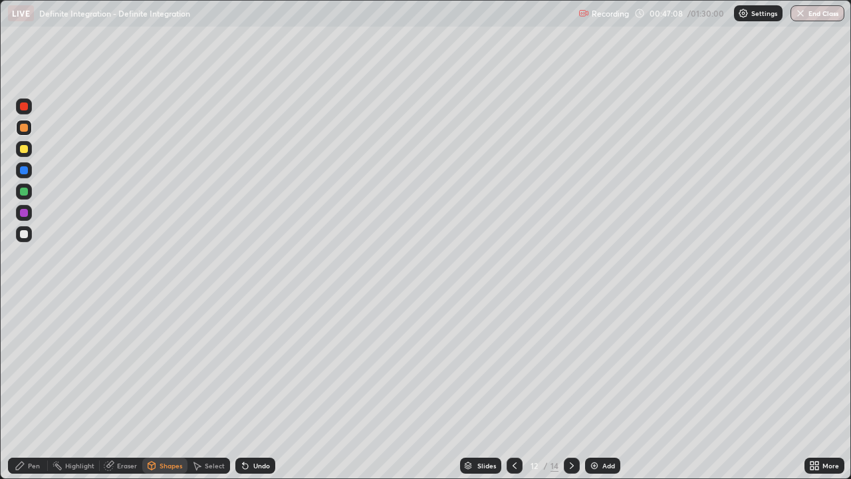
click at [31, 388] on div "Pen" at bounding box center [34, 465] width 12 height 7
click at [23, 150] on div at bounding box center [24, 149] width 8 height 8
click at [513, 388] on icon at bounding box center [514, 465] width 11 height 11
click at [25, 148] on div at bounding box center [24, 149] width 8 height 8
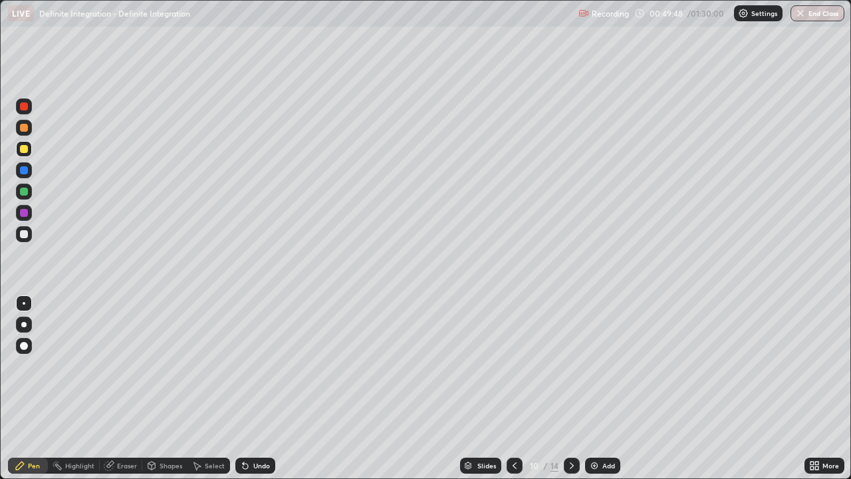
click at [124, 388] on div "Eraser" at bounding box center [121, 465] width 43 height 16
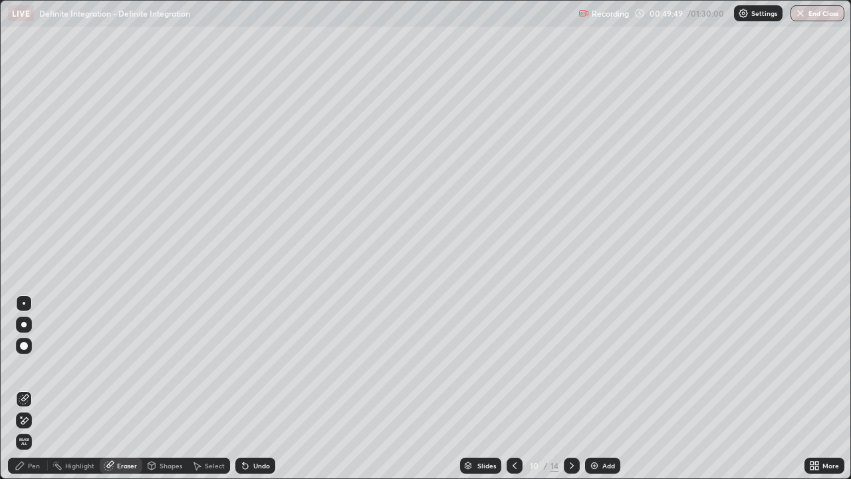
click at [30, 388] on div "Pen" at bounding box center [34, 465] width 12 height 7
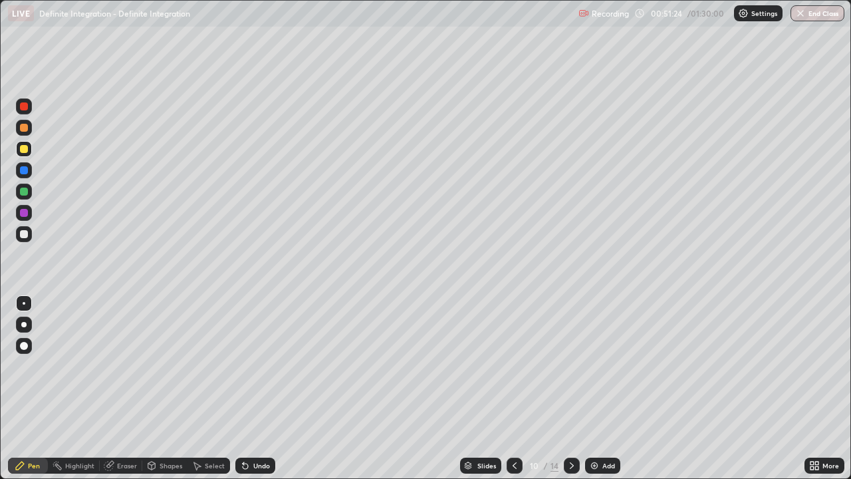
click at [253, 388] on div "Undo" at bounding box center [255, 465] width 40 height 16
click at [21, 191] on div at bounding box center [24, 191] width 8 height 8
click at [259, 388] on div "Undo" at bounding box center [261, 465] width 17 height 7
click at [256, 388] on div "Undo" at bounding box center [261, 465] width 17 height 7
click at [25, 128] on div at bounding box center [24, 128] width 8 height 8
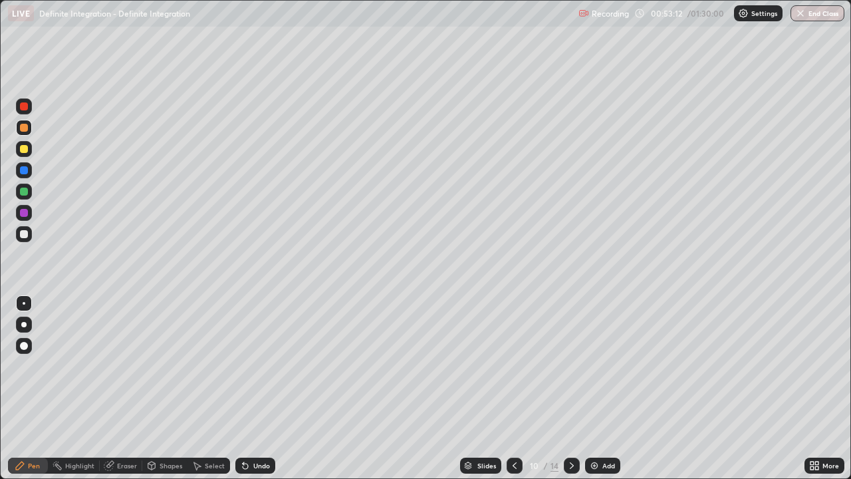
click at [27, 150] on div at bounding box center [24, 149] width 8 height 8
click at [259, 388] on div "Undo" at bounding box center [261, 465] width 17 height 7
click at [25, 129] on div at bounding box center [24, 128] width 8 height 8
click at [215, 388] on div "Select" at bounding box center [215, 465] width 20 height 7
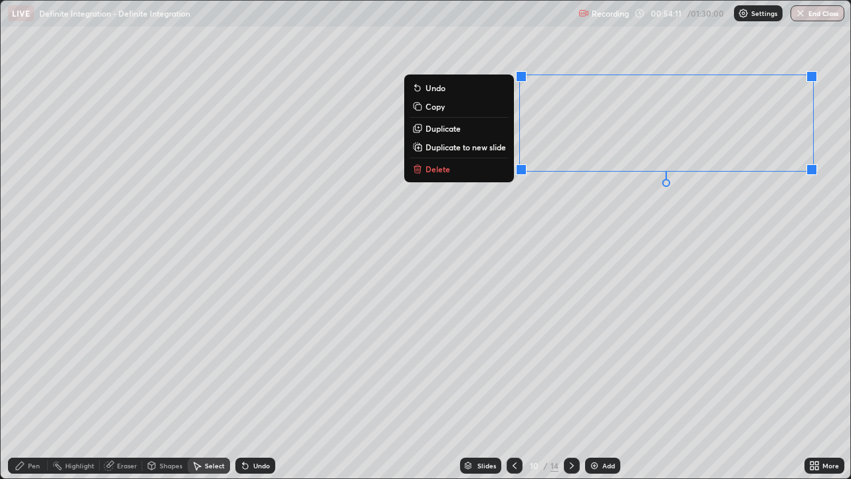
click at [485, 148] on p "Duplicate to new slide" at bounding box center [465, 147] width 80 height 11
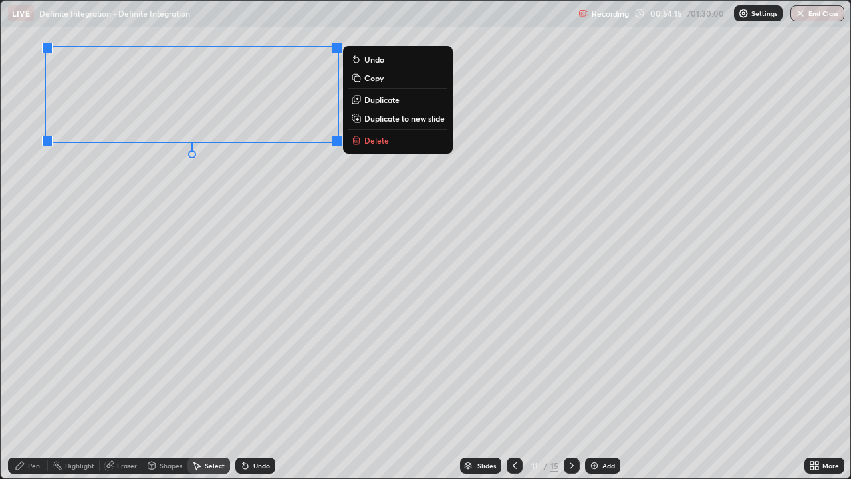
click at [568, 388] on icon at bounding box center [571, 465] width 11 height 11
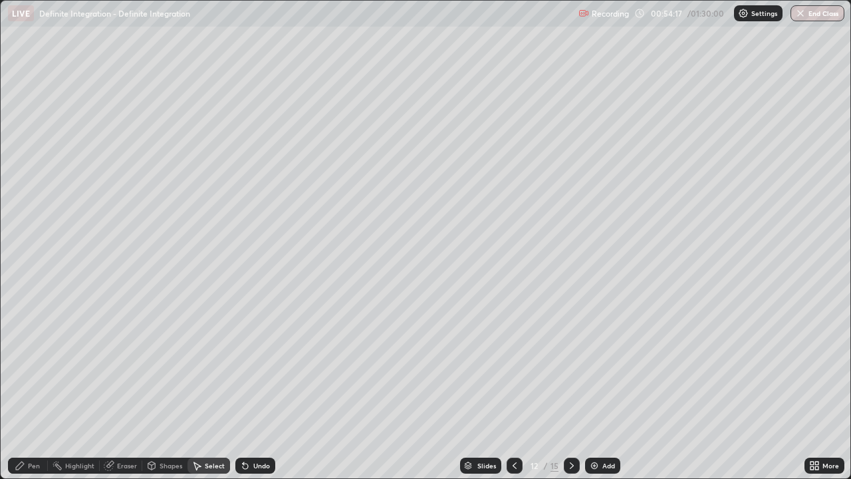
click at [513, 388] on icon at bounding box center [514, 465] width 11 height 11
click at [253, 388] on div "Undo" at bounding box center [261, 465] width 17 height 7
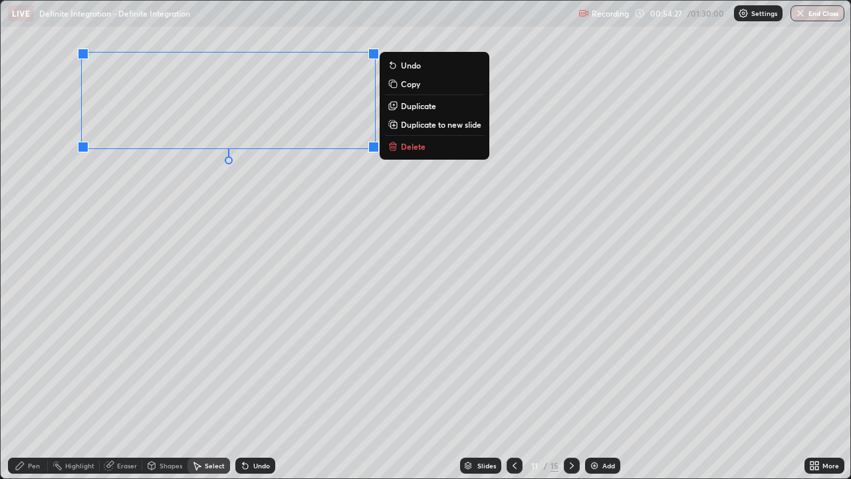
click at [419, 84] on p "Copy" at bounding box center [410, 83] width 19 height 11
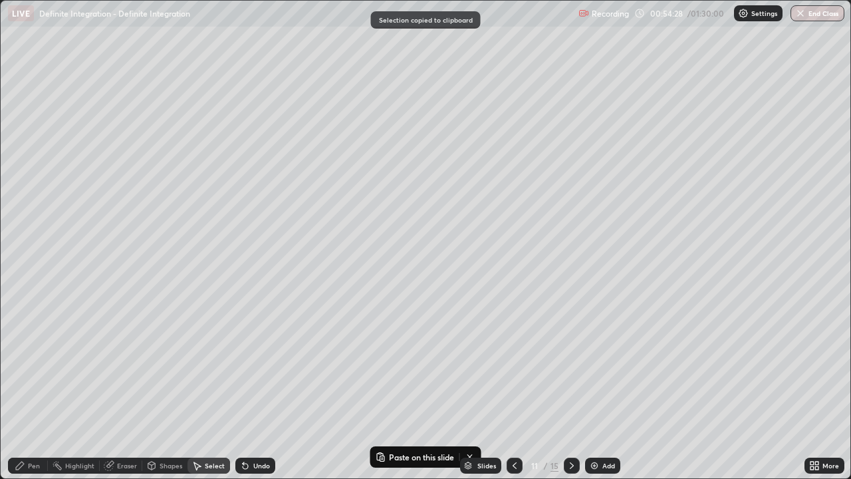
click at [570, 388] on div at bounding box center [572, 465] width 16 height 16
click at [570, 388] on icon at bounding box center [571, 465] width 11 height 11
click at [571, 388] on icon at bounding box center [572, 465] width 4 height 7
click at [379, 164] on div "0 ° Undo Copy Paste here Duplicate Duplicate to new slide Delete" at bounding box center [425, 239] width 849 height 477
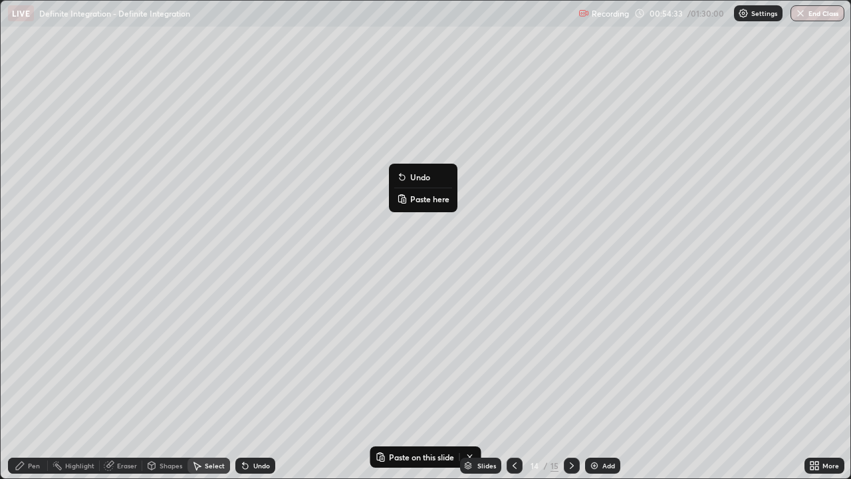
click at [413, 199] on p "Paste here" at bounding box center [429, 198] width 39 height 11
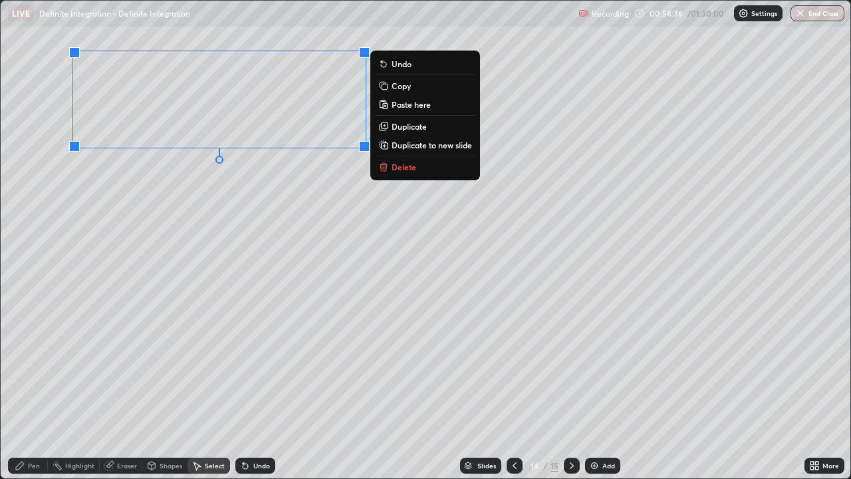
click at [43, 388] on div "Pen" at bounding box center [28, 465] width 40 height 16
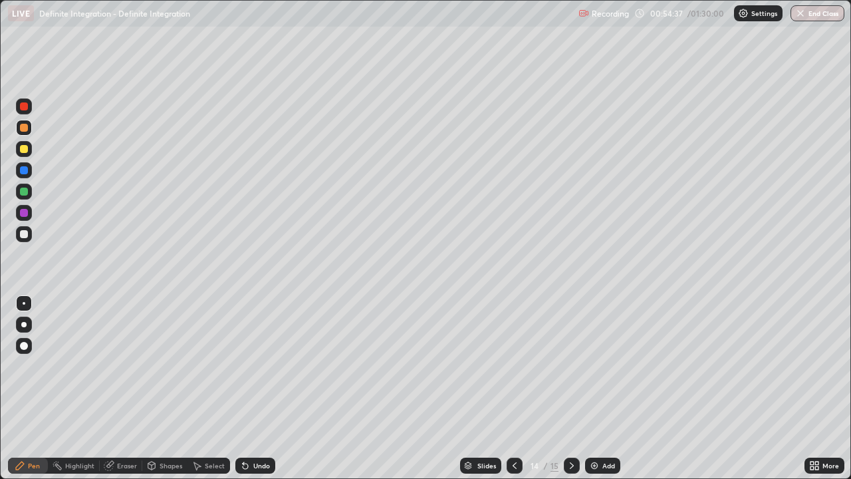
click at [24, 150] on div at bounding box center [24, 149] width 8 height 8
click at [25, 128] on div at bounding box center [24, 128] width 8 height 8
click at [23, 151] on div at bounding box center [24, 149] width 8 height 8
click at [25, 133] on div at bounding box center [24, 128] width 16 height 16
click at [266, 388] on div "Undo" at bounding box center [255, 465] width 40 height 16
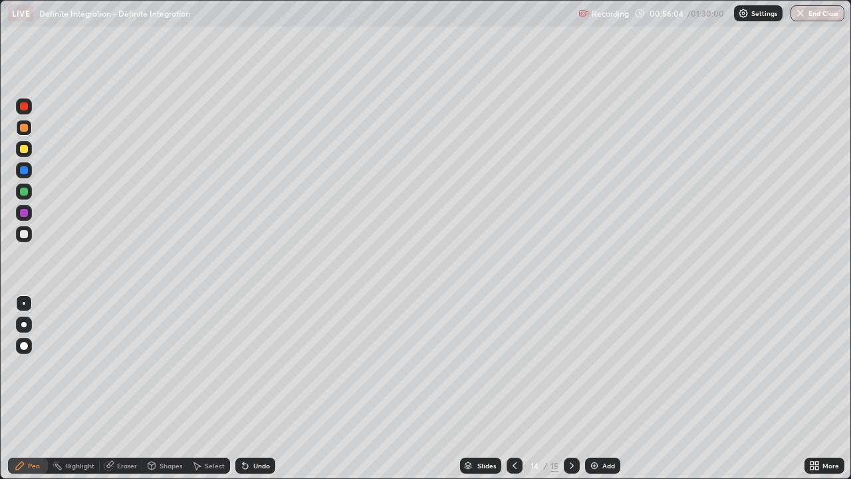
click at [263, 388] on div "Undo" at bounding box center [255, 465] width 40 height 16
click at [262, 388] on div "Undo" at bounding box center [255, 465] width 40 height 16
click at [23, 233] on div at bounding box center [24, 234] width 8 height 8
click at [514, 388] on icon at bounding box center [514, 465] width 11 height 11
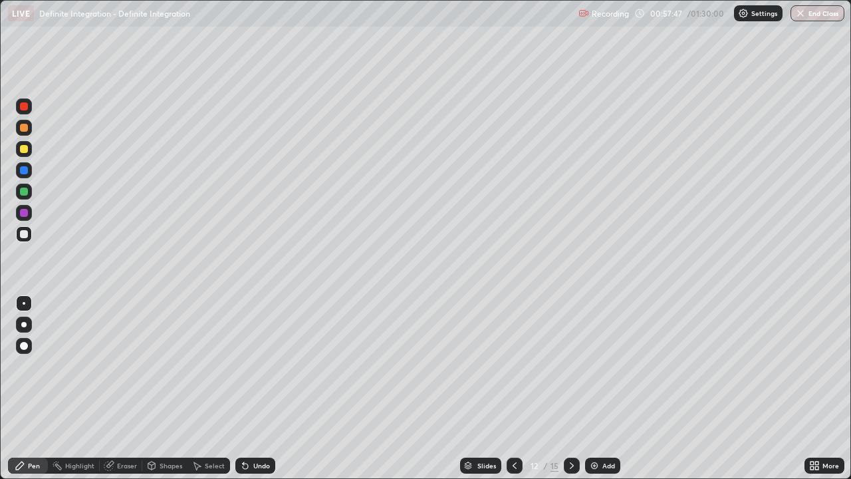
click at [511, 388] on icon at bounding box center [514, 465] width 11 height 11
click at [513, 388] on icon at bounding box center [514, 465] width 11 height 11
click at [215, 388] on div "Select" at bounding box center [215, 465] width 20 height 7
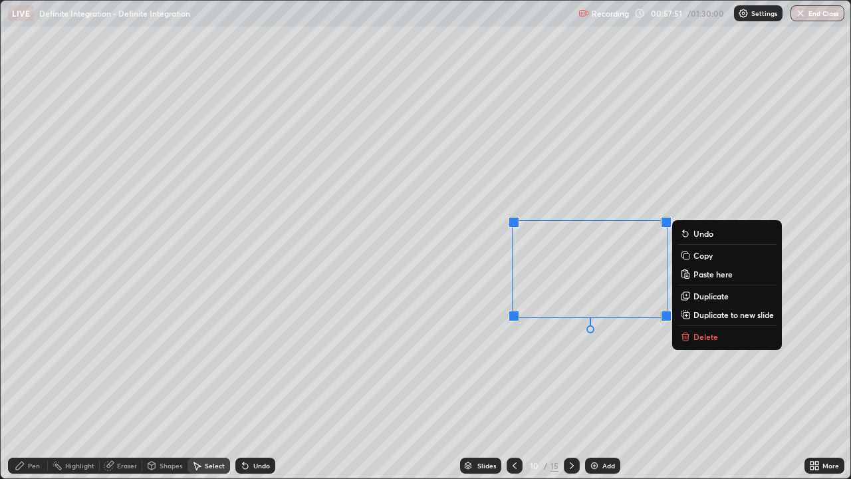
click at [701, 257] on p "Copy" at bounding box center [702, 255] width 19 height 11
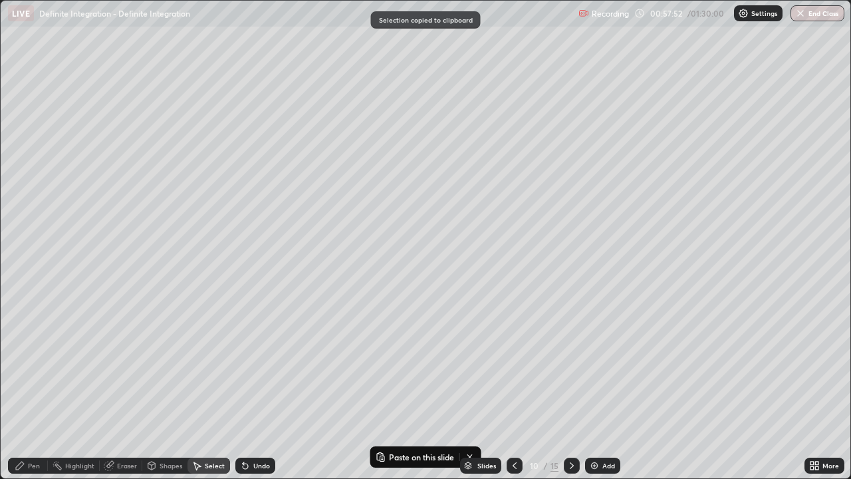
click at [568, 388] on icon at bounding box center [571, 465] width 11 height 11
click at [570, 388] on icon at bounding box center [572, 465] width 4 height 7
click at [572, 388] on icon at bounding box center [571, 465] width 11 height 11
click at [568, 388] on icon at bounding box center [571, 465] width 11 height 11
click at [570, 388] on icon at bounding box center [571, 465] width 11 height 11
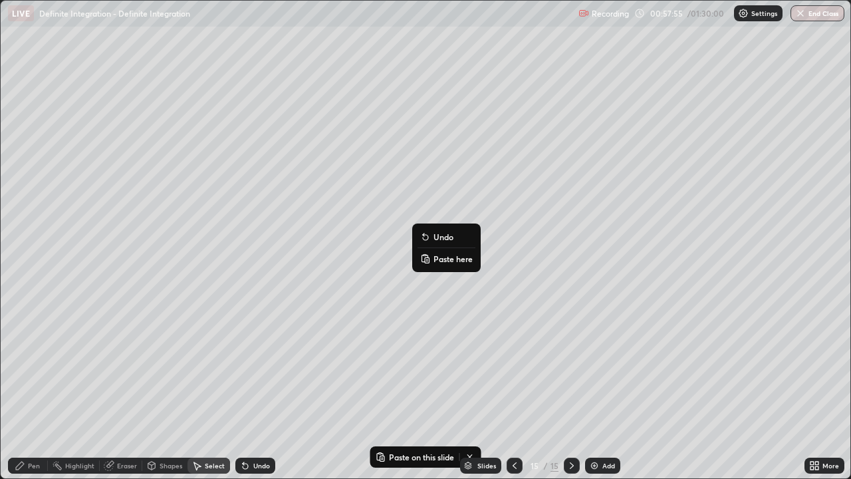
click at [443, 259] on p "Paste here" at bounding box center [452, 258] width 39 height 11
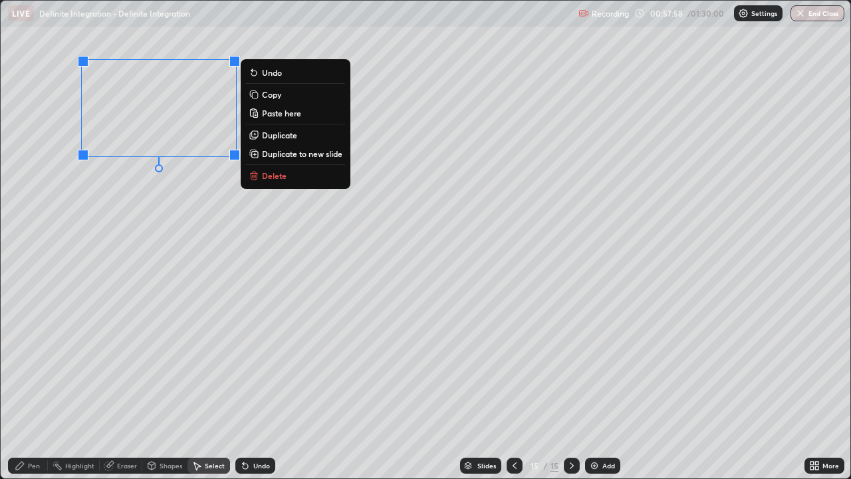
click at [38, 388] on div "Pen" at bounding box center [34, 465] width 12 height 7
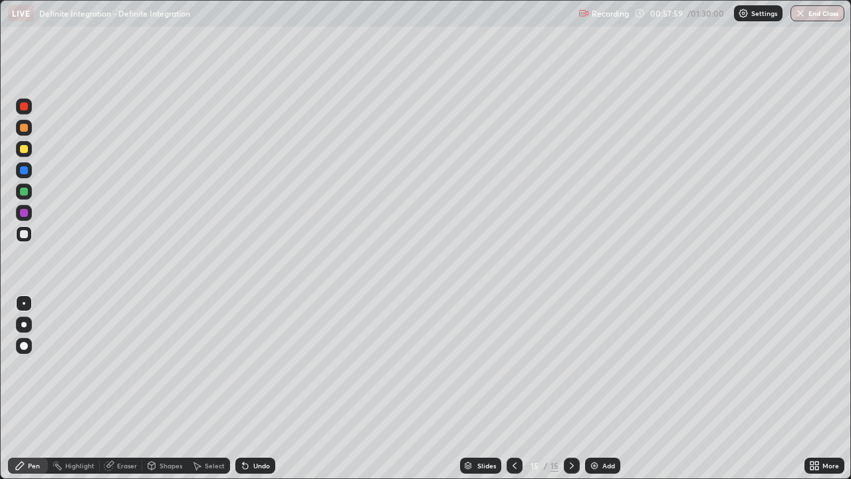
click at [29, 233] on div at bounding box center [24, 234] width 16 height 16
click at [24, 149] on div at bounding box center [24, 149] width 8 height 8
click at [26, 237] on div at bounding box center [24, 234] width 8 height 8
click at [23, 152] on div at bounding box center [24, 149] width 8 height 8
click at [23, 235] on div at bounding box center [24, 234] width 8 height 8
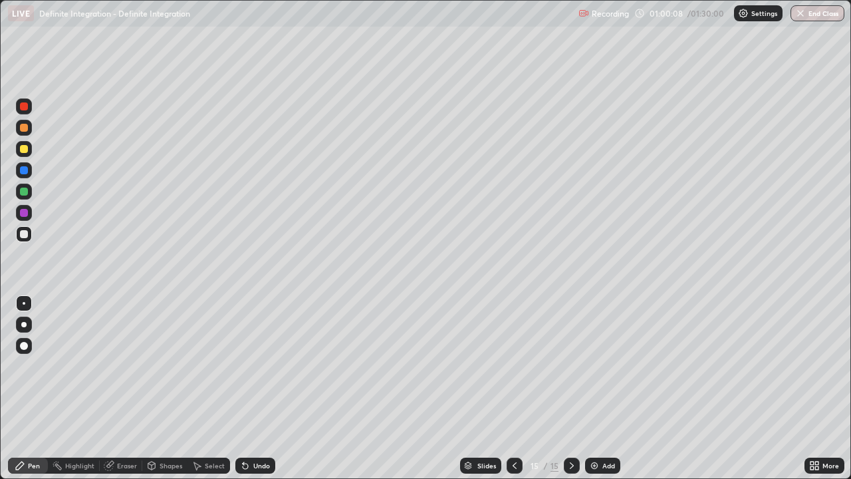
click at [23, 152] on div at bounding box center [24, 149] width 8 height 8
click at [25, 154] on div at bounding box center [24, 149] width 16 height 16
click at [21, 130] on div at bounding box center [24, 128] width 8 height 8
click at [25, 152] on div at bounding box center [24, 149] width 8 height 8
click at [25, 150] on div at bounding box center [24, 149] width 8 height 8
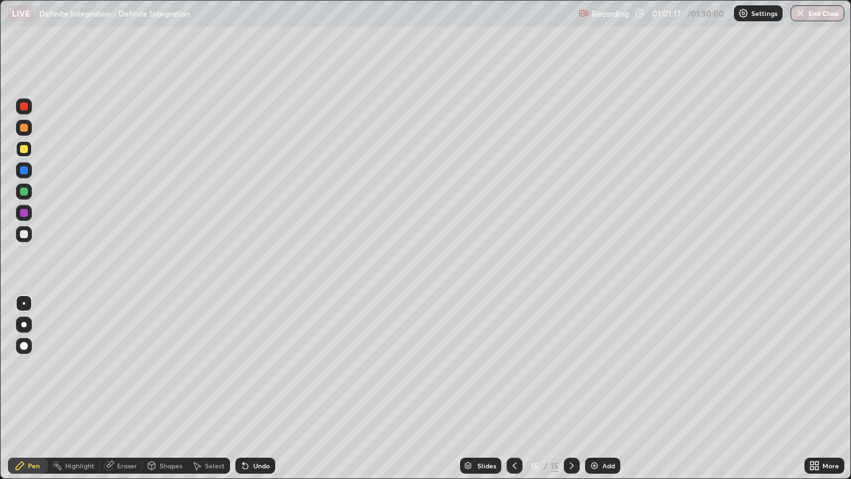
click at [25, 152] on div at bounding box center [24, 149] width 8 height 8
click at [261, 388] on div "Undo" at bounding box center [255, 465] width 40 height 16
click at [253, 388] on div "Undo" at bounding box center [255, 465] width 40 height 16
click at [31, 130] on div at bounding box center [24, 128] width 16 height 16
click at [27, 146] on div at bounding box center [24, 149] width 8 height 8
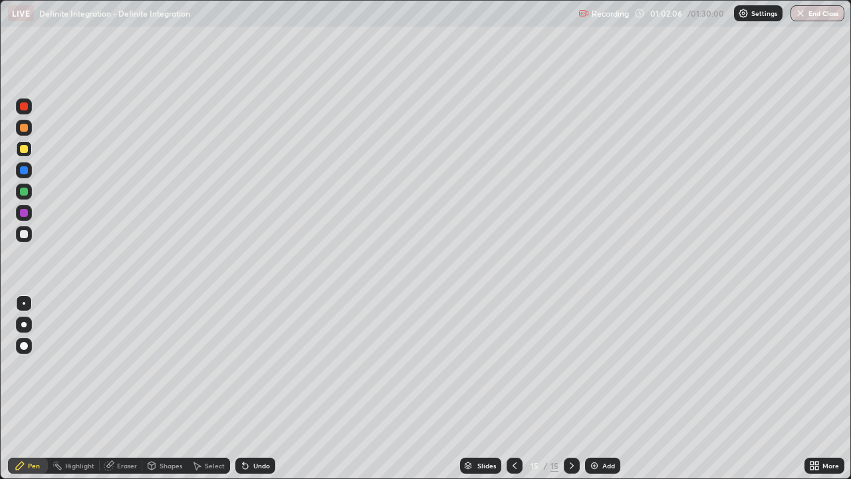
click at [30, 235] on div at bounding box center [24, 234] width 16 height 16
click at [256, 388] on div "Undo" at bounding box center [255, 465] width 40 height 16
click at [211, 388] on div "Select" at bounding box center [215, 465] width 20 height 7
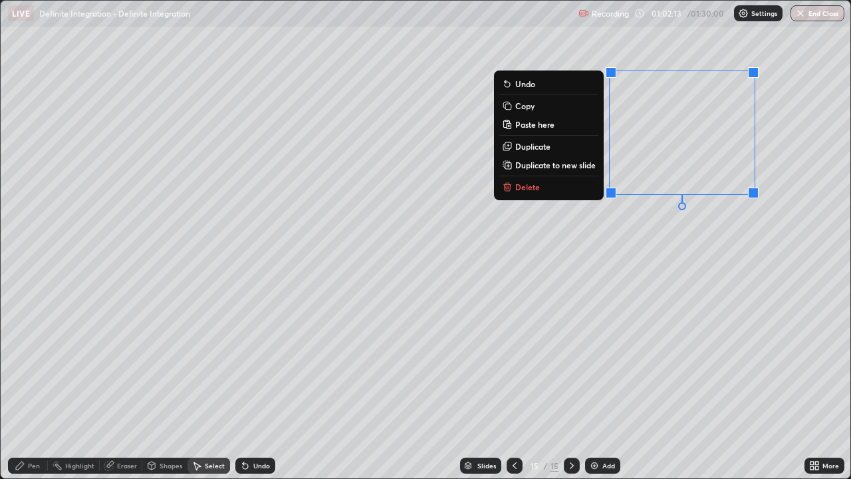
click at [554, 192] on button "Delete" at bounding box center [548, 187] width 99 height 16
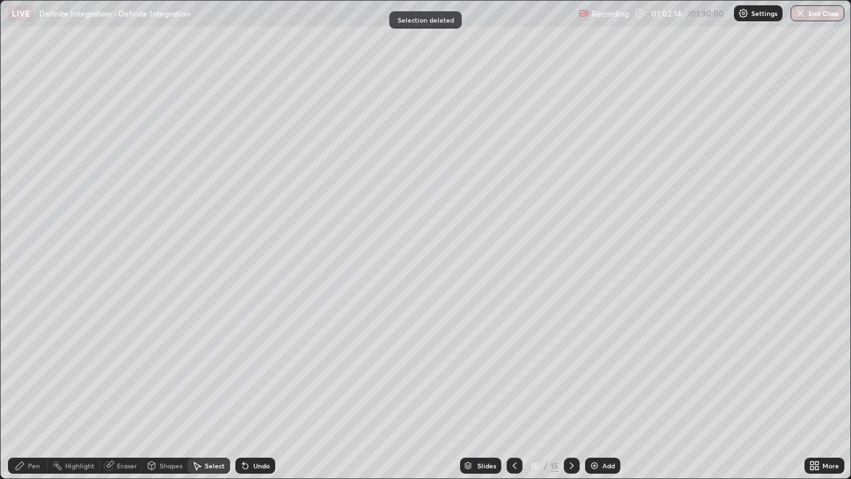
click at [39, 388] on div "Pen" at bounding box center [34, 465] width 12 height 7
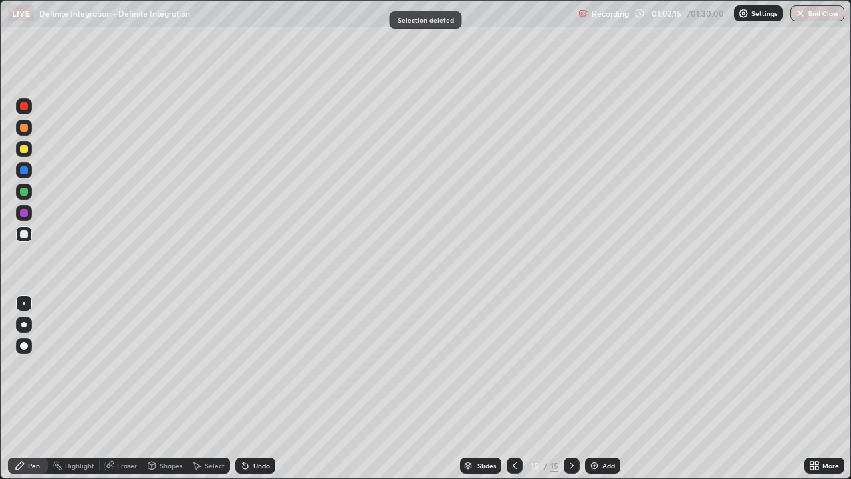
click at [27, 145] on div at bounding box center [24, 149] width 8 height 8
click at [22, 187] on div at bounding box center [24, 191] width 8 height 8
click at [24, 150] on div at bounding box center [24, 149] width 8 height 8
click at [25, 234] on div at bounding box center [24, 234] width 8 height 8
click at [21, 233] on div at bounding box center [24, 234] width 8 height 8
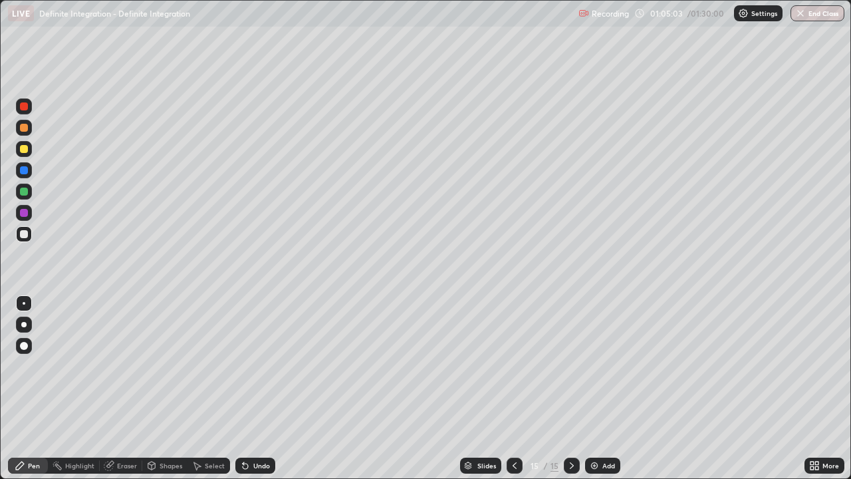
click at [22, 237] on div at bounding box center [24, 234] width 8 height 8
click at [608, 388] on div "Add" at bounding box center [608, 465] width 13 height 7
click at [22, 150] on div at bounding box center [24, 149] width 8 height 8
click at [255, 388] on div "Undo" at bounding box center [261, 465] width 17 height 7
click at [25, 186] on div at bounding box center [24, 191] width 16 height 16
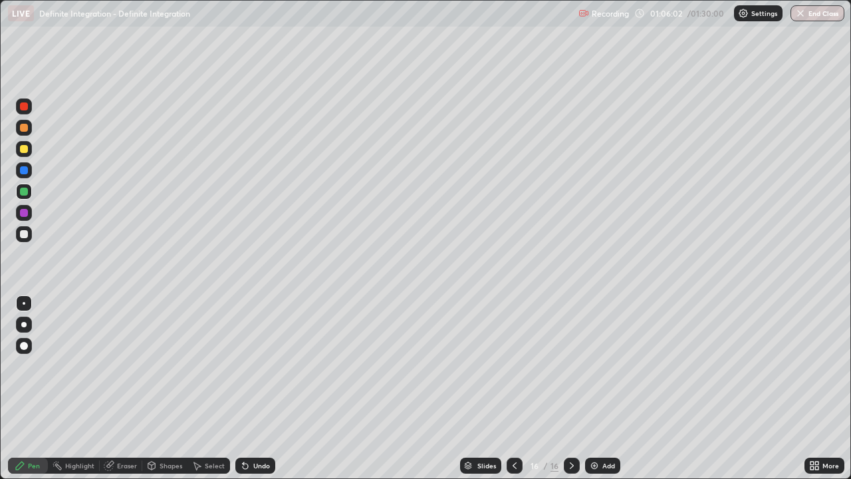
click at [25, 134] on div at bounding box center [24, 128] width 16 height 16
click at [21, 235] on div at bounding box center [24, 234] width 8 height 8
click at [23, 235] on div at bounding box center [24, 234] width 8 height 8
click at [604, 388] on div "Add" at bounding box center [608, 465] width 13 height 7
click at [23, 236] on div at bounding box center [24, 234] width 8 height 8
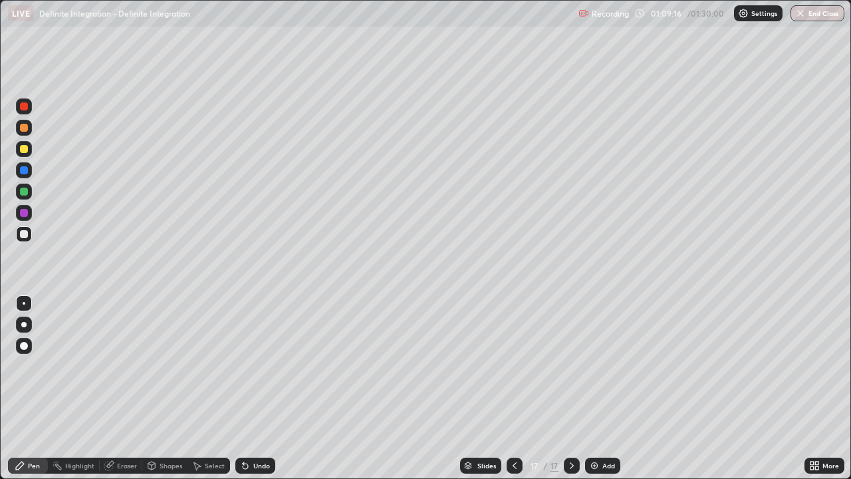
click at [27, 235] on div at bounding box center [24, 234] width 8 height 8
click at [27, 150] on div at bounding box center [24, 149] width 8 height 8
click at [26, 233] on div at bounding box center [24, 234] width 8 height 8
click at [25, 128] on div at bounding box center [24, 128] width 8 height 8
click at [25, 152] on div at bounding box center [24, 149] width 8 height 8
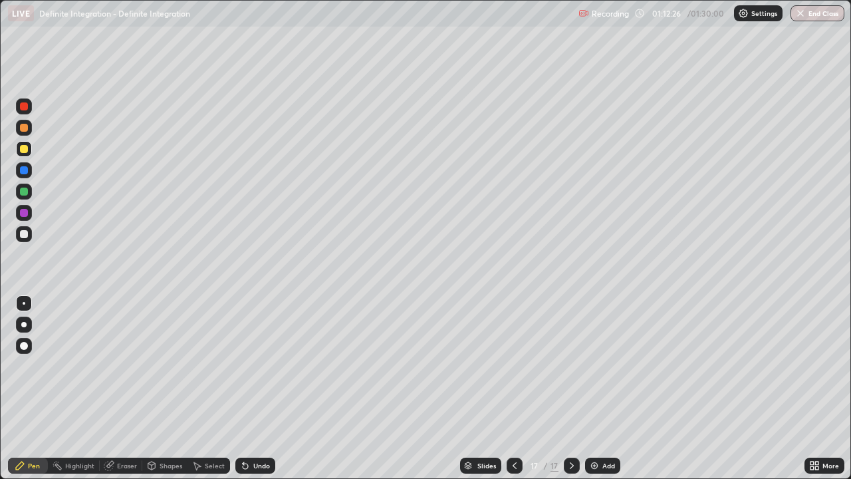
click at [570, 388] on icon at bounding box center [571, 465] width 11 height 11
click at [596, 388] on div "Add" at bounding box center [602, 465] width 35 height 16
click at [25, 132] on div at bounding box center [24, 128] width 16 height 16
click at [25, 150] on div at bounding box center [24, 149] width 8 height 8
click at [27, 235] on div at bounding box center [24, 234] width 8 height 8
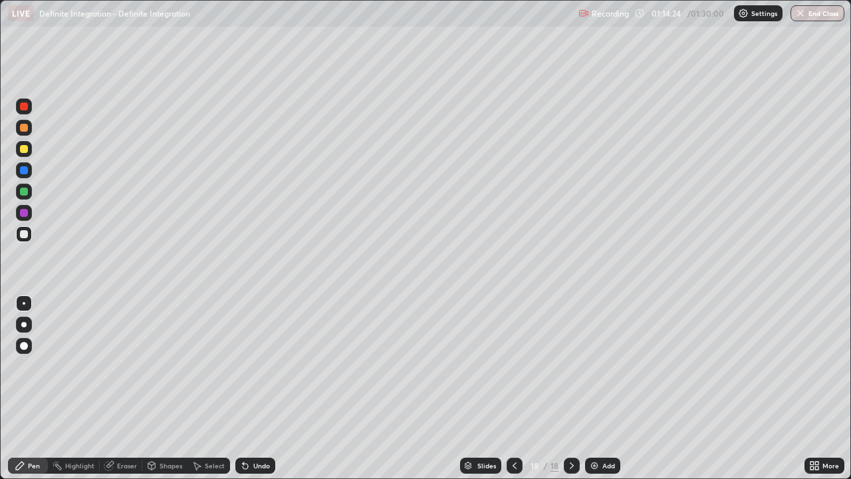
click at [24, 233] on div at bounding box center [24, 234] width 8 height 8
click at [23, 149] on div at bounding box center [24, 149] width 8 height 8
click at [516, 388] on icon at bounding box center [514, 465] width 11 height 11
click at [19, 191] on div at bounding box center [24, 191] width 16 height 16
click at [570, 388] on icon at bounding box center [571, 465] width 11 height 11
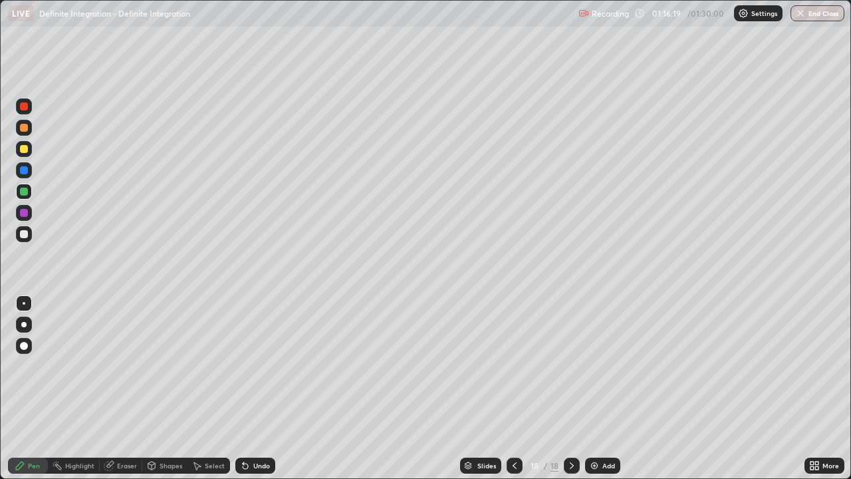
click at [29, 150] on div at bounding box center [24, 149] width 16 height 16
click at [25, 192] on div at bounding box center [24, 191] width 8 height 8
click at [29, 128] on div at bounding box center [24, 128] width 16 height 16
click at [119, 388] on div "Eraser" at bounding box center [121, 465] width 43 height 16
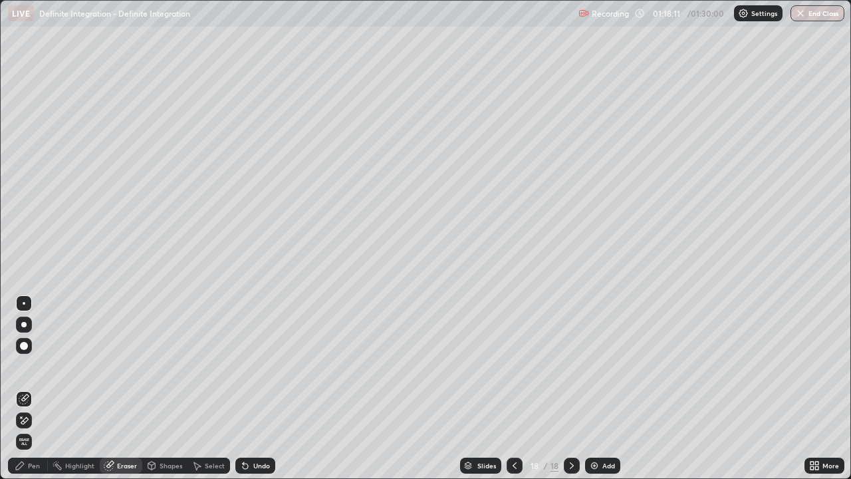
click at [29, 388] on div "Pen" at bounding box center [34, 465] width 12 height 7
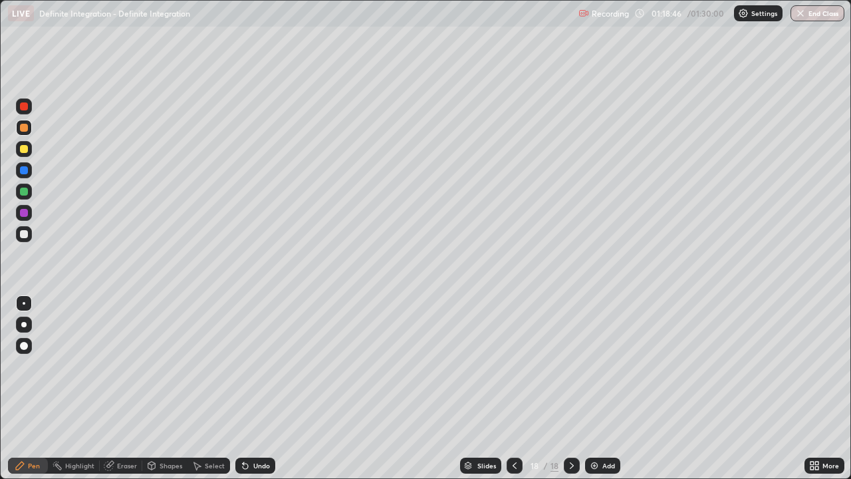
click at [24, 152] on div at bounding box center [24, 149] width 8 height 8
click at [25, 233] on div at bounding box center [24, 234] width 8 height 8
click at [609, 388] on div "Add" at bounding box center [608, 465] width 13 height 7
click at [259, 388] on div "Undo" at bounding box center [261, 465] width 17 height 7
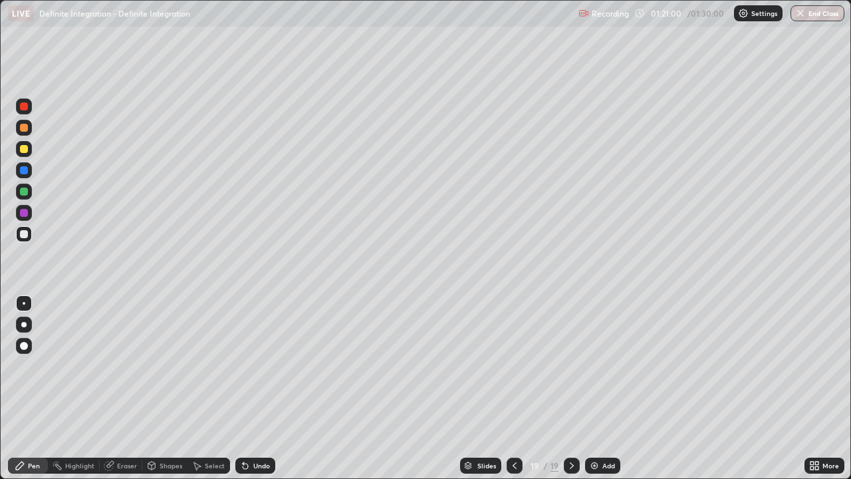
click at [262, 388] on div "Undo" at bounding box center [255, 465] width 40 height 16
click at [266, 388] on div "Undo" at bounding box center [255, 465] width 40 height 16
click at [27, 148] on div at bounding box center [24, 149] width 8 height 8
click at [512, 388] on icon at bounding box center [514, 465] width 4 height 7
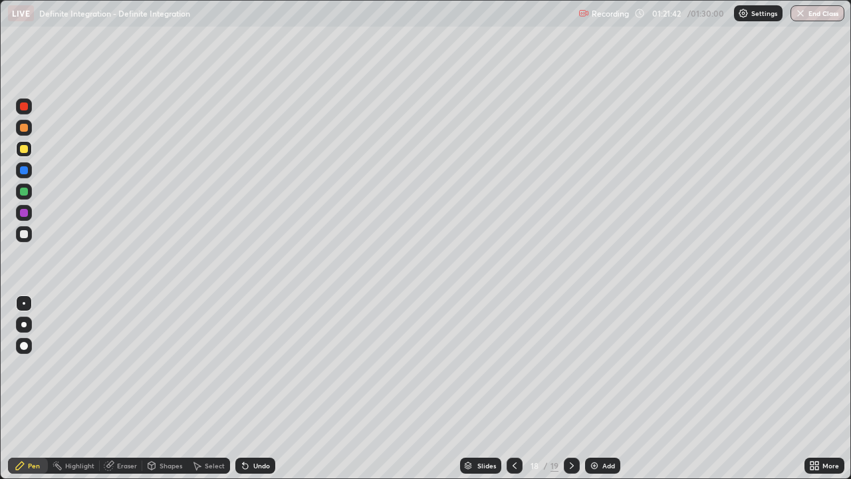
click at [512, 388] on icon at bounding box center [514, 465] width 4 height 7
click at [570, 388] on icon at bounding box center [571, 465] width 11 height 11
click at [570, 388] on icon at bounding box center [572, 465] width 4 height 7
click at [24, 148] on div at bounding box center [24, 149] width 8 height 8
click at [30, 132] on div at bounding box center [24, 128] width 16 height 16
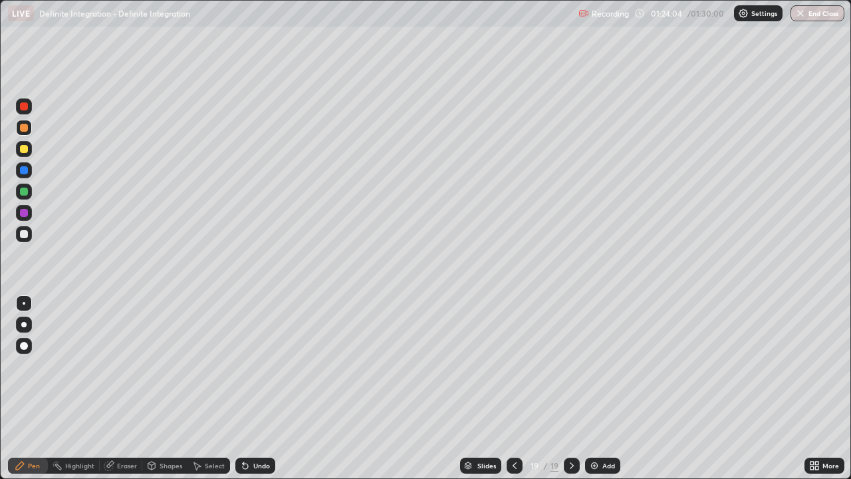
click at [23, 150] on div at bounding box center [24, 149] width 8 height 8
click at [25, 196] on div at bounding box center [24, 191] width 16 height 16
click at [262, 388] on div "Undo" at bounding box center [261, 465] width 17 height 7
click at [26, 152] on div at bounding box center [24, 149] width 8 height 8
click at [31, 191] on div at bounding box center [24, 191] width 16 height 16
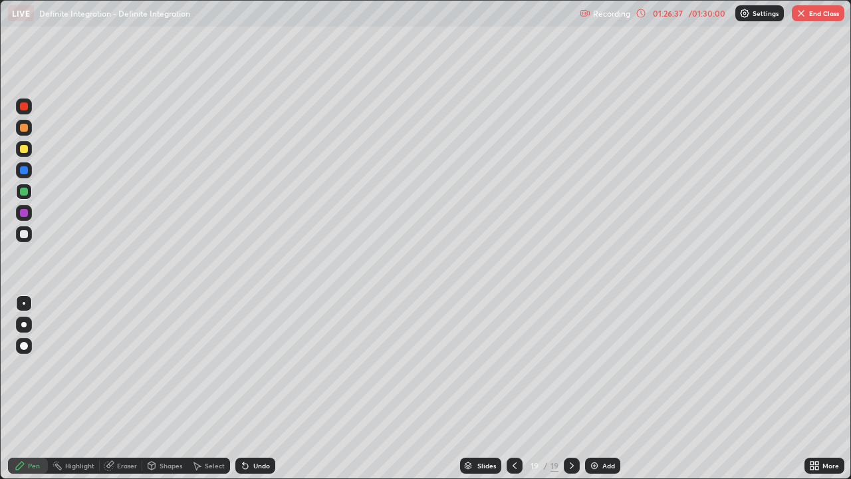
click at [27, 150] on div at bounding box center [24, 149] width 8 height 8
click at [512, 388] on icon at bounding box center [514, 465] width 11 height 11
click at [512, 388] on icon at bounding box center [514, 465] width 4 height 7
click at [571, 388] on icon at bounding box center [571, 465] width 11 height 11
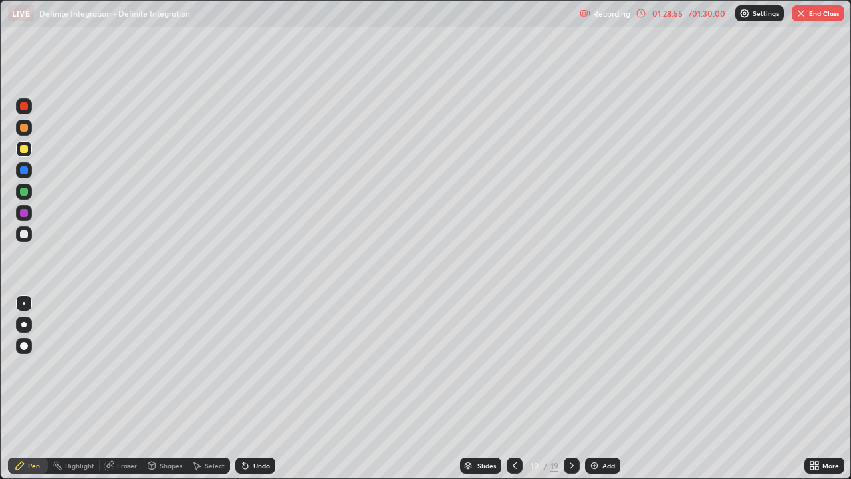
click at [823, 17] on button "End Class" at bounding box center [818, 13] width 53 height 16
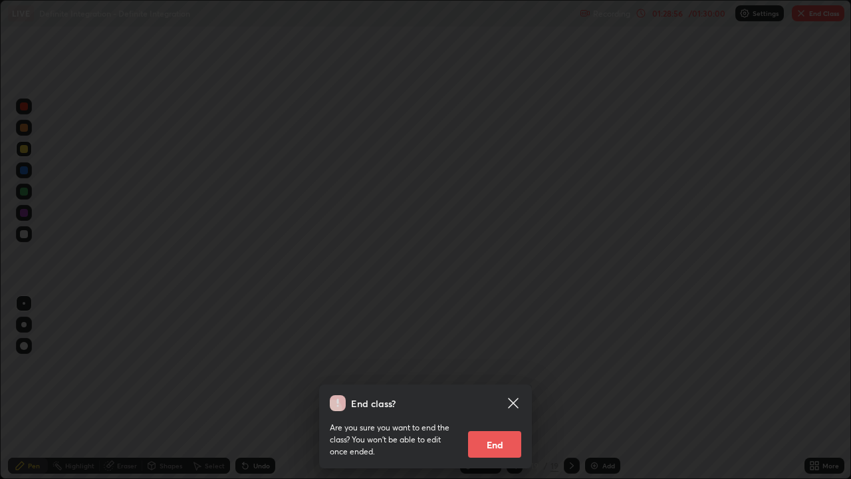
click at [499, 388] on button "End" at bounding box center [494, 444] width 53 height 27
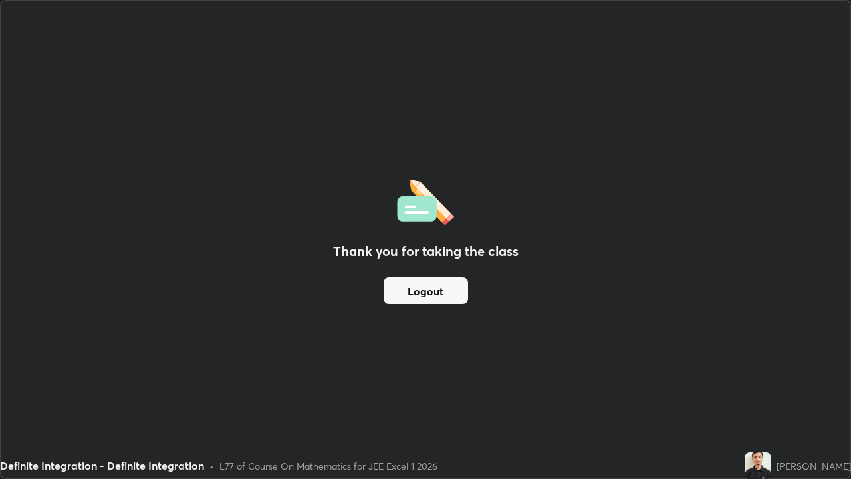
click at [425, 290] on button "Logout" at bounding box center [426, 290] width 84 height 27
